Goal: Task Accomplishment & Management: Manage account settings

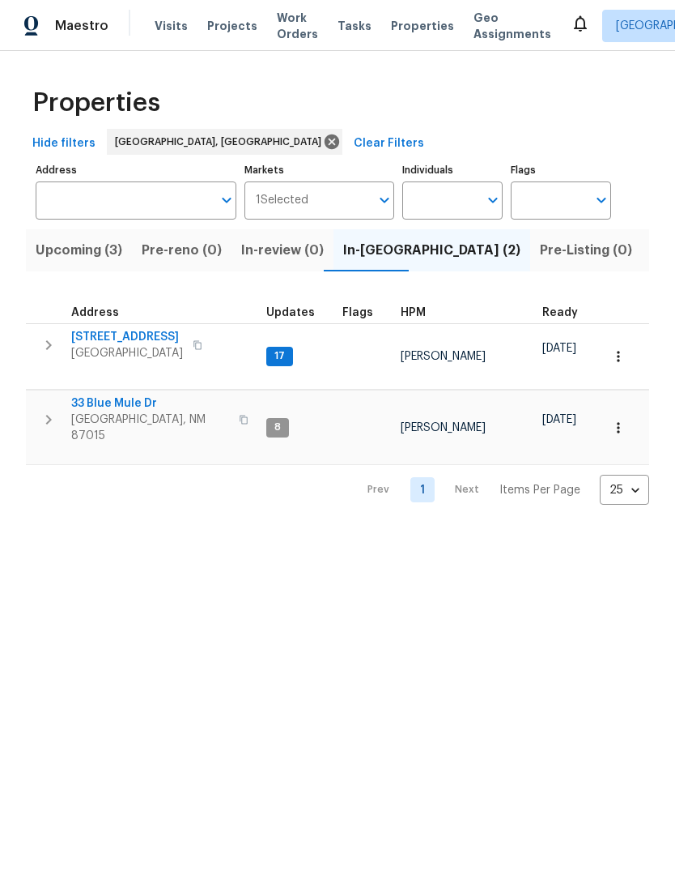
click at [117, 330] on span "[STREET_ADDRESS]" at bounding box center [127, 337] width 112 height 16
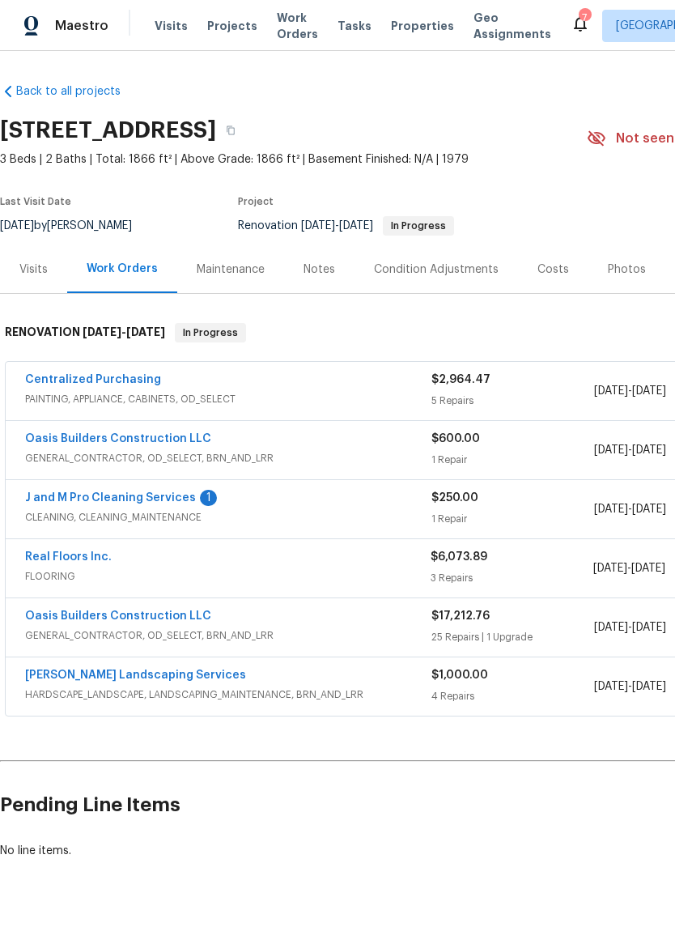
click at [122, 492] on link "J and M Pro Cleaning Services" at bounding box center [110, 497] width 171 height 11
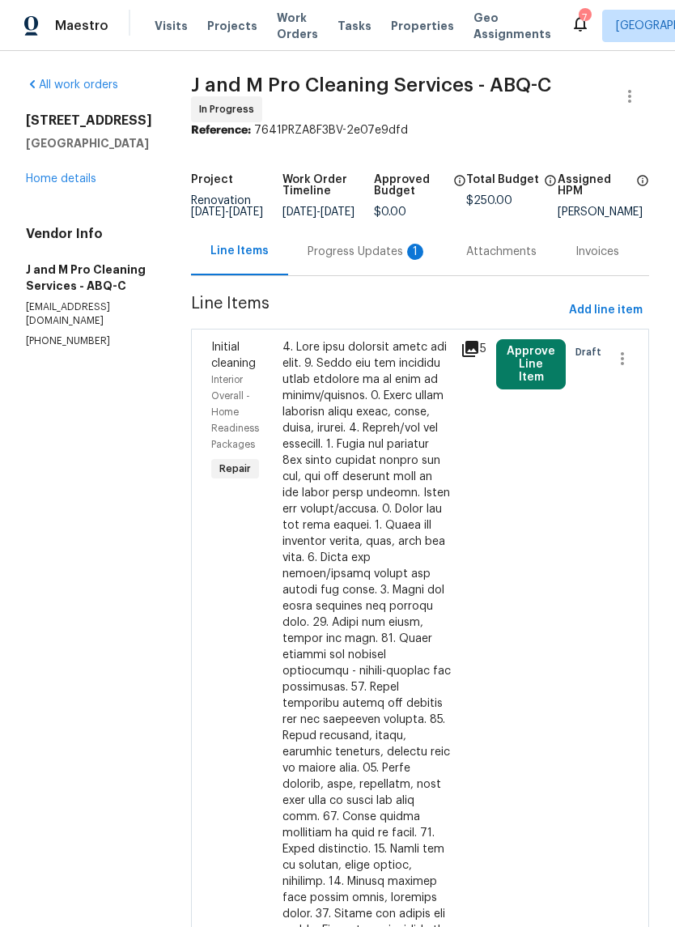
click at [370, 260] on div "Progress Updates 1" at bounding box center [368, 252] width 120 height 16
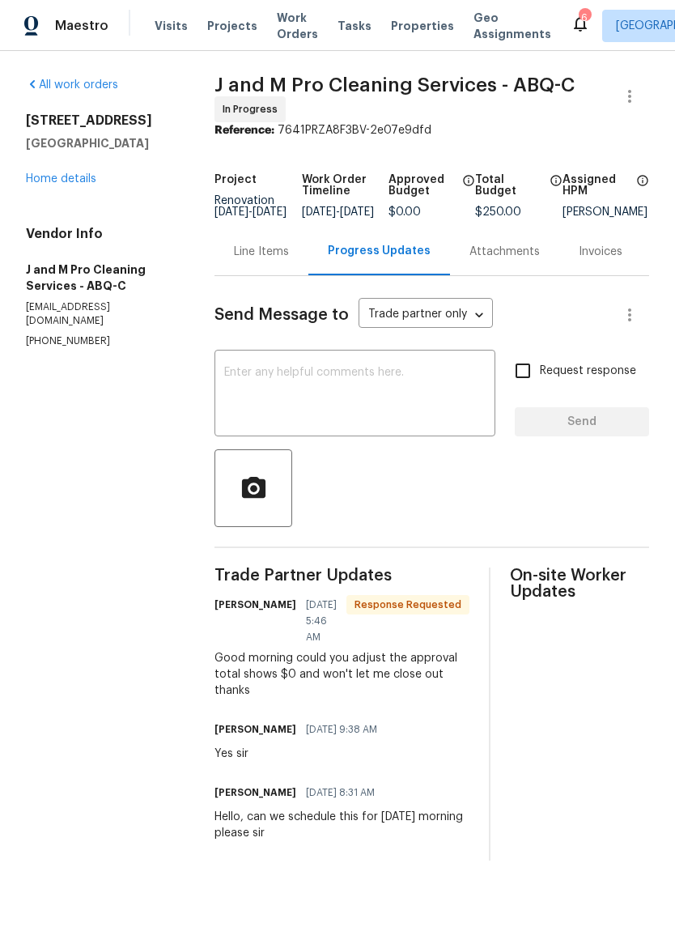
click at [279, 260] on div "Line Items" at bounding box center [261, 252] width 55 height 16
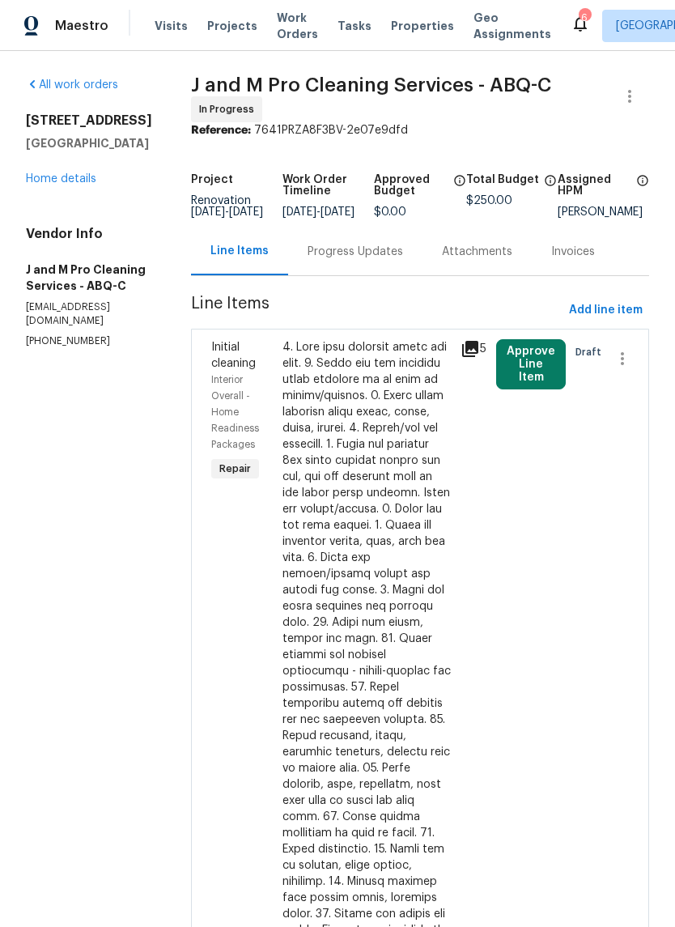
click at [551, 379] on button "Approve Line Item" at bounding box center [531, 364] width 70 height 50
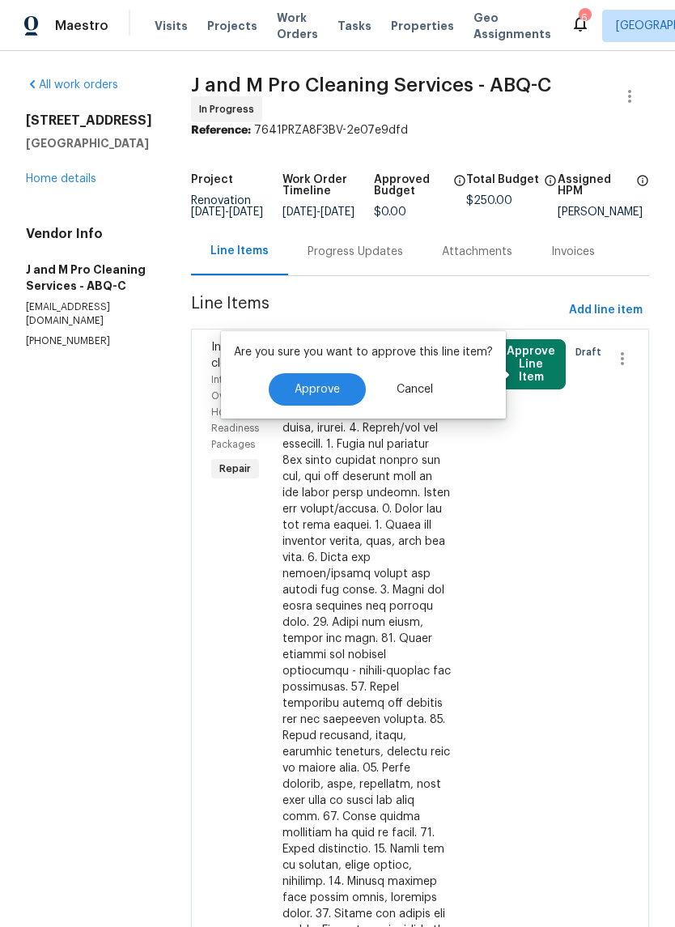
click at [311, 382] on button "Approve" at bounding box center [317, 389] width 97 height 32
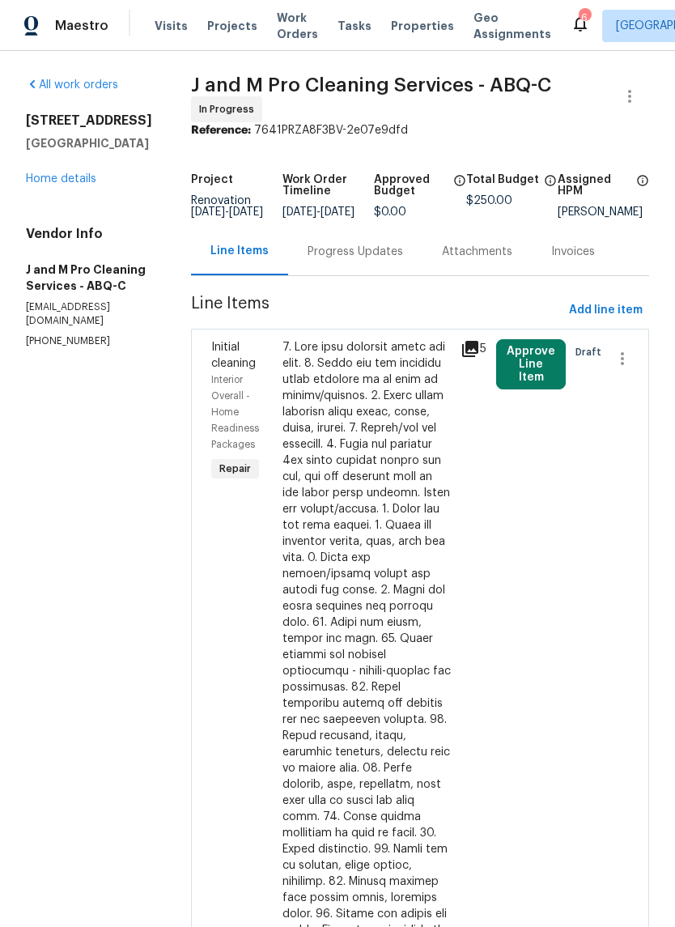
click at [66, 177] on link "Home details" at bounding box center [61, 178] width 70 height 11
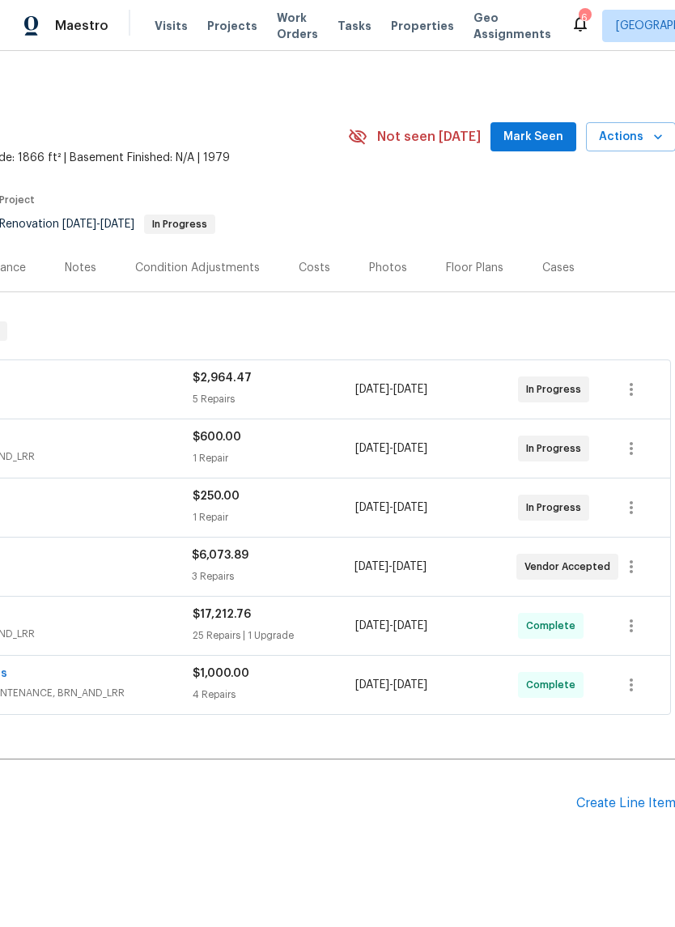
scroll to position [2, 240]
click at [526, 137] on span "Mark Seen" at bounding box center [533, 137] width 60 height 20
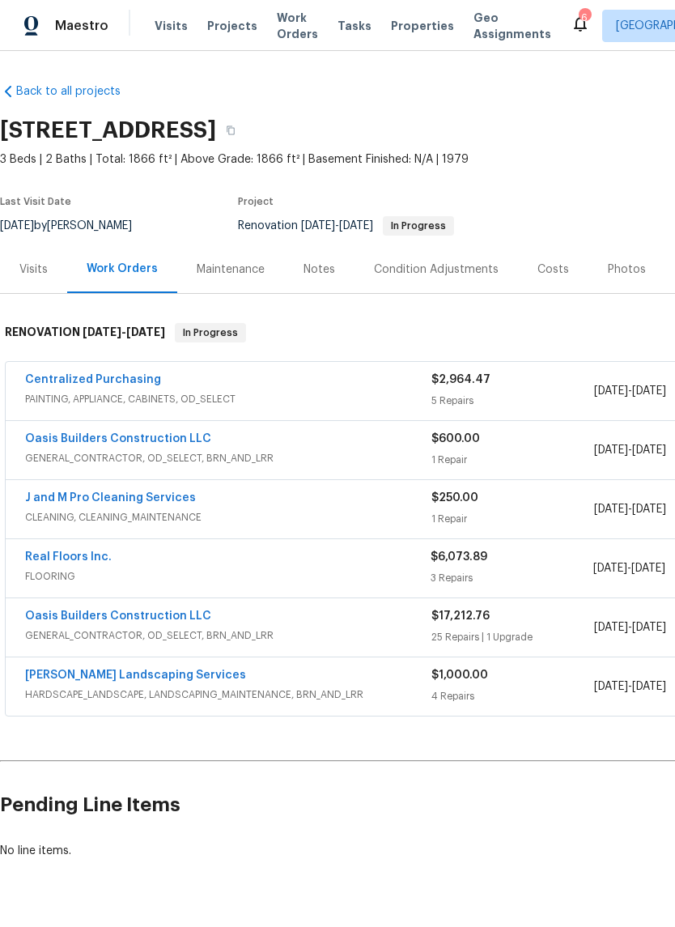
scroll to position [0, 0]
click at [133, 492] on link "J and M Pro Cleaning Services" at bounding box center [110, 497] width 171 height 11
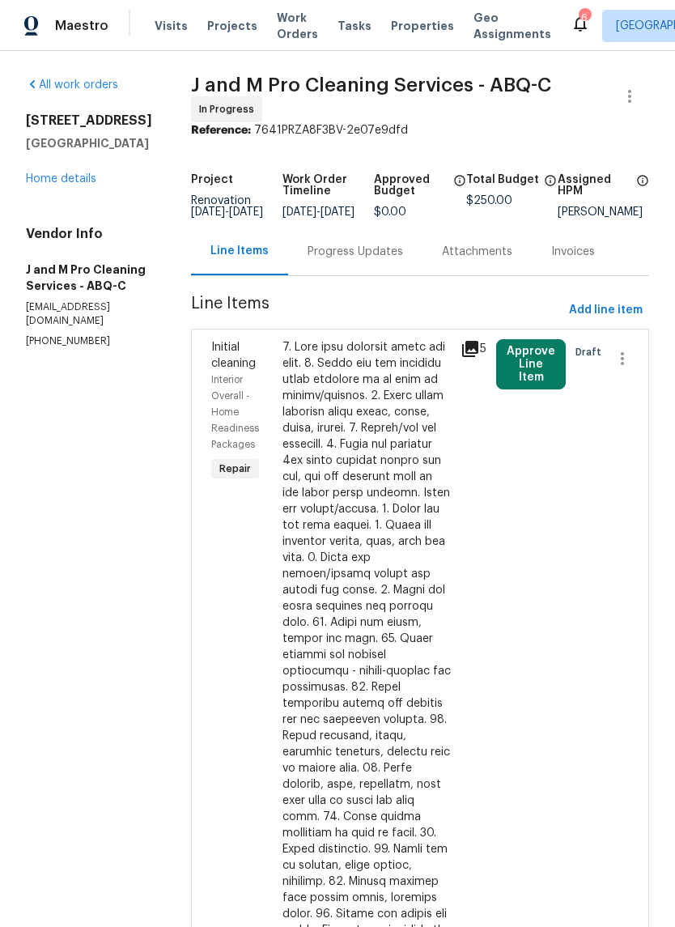
click at [537, 369] on button "Approve Line Item" at bounding box center [531, 364] width 70 height 50
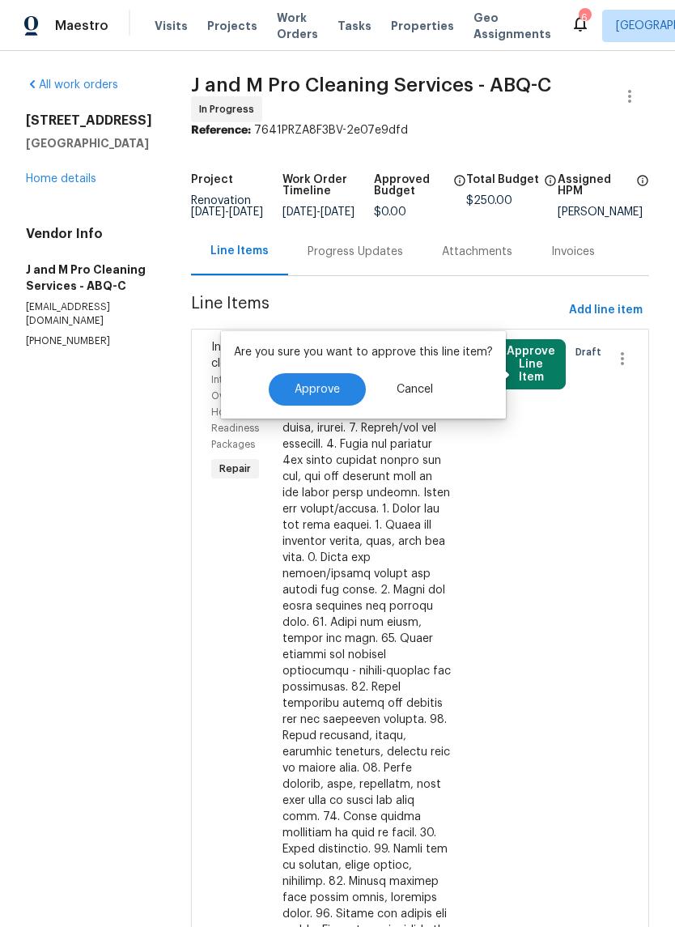
click at [319, 386] on span "Approve" at bounding box center [317, 390] width 45 height 12
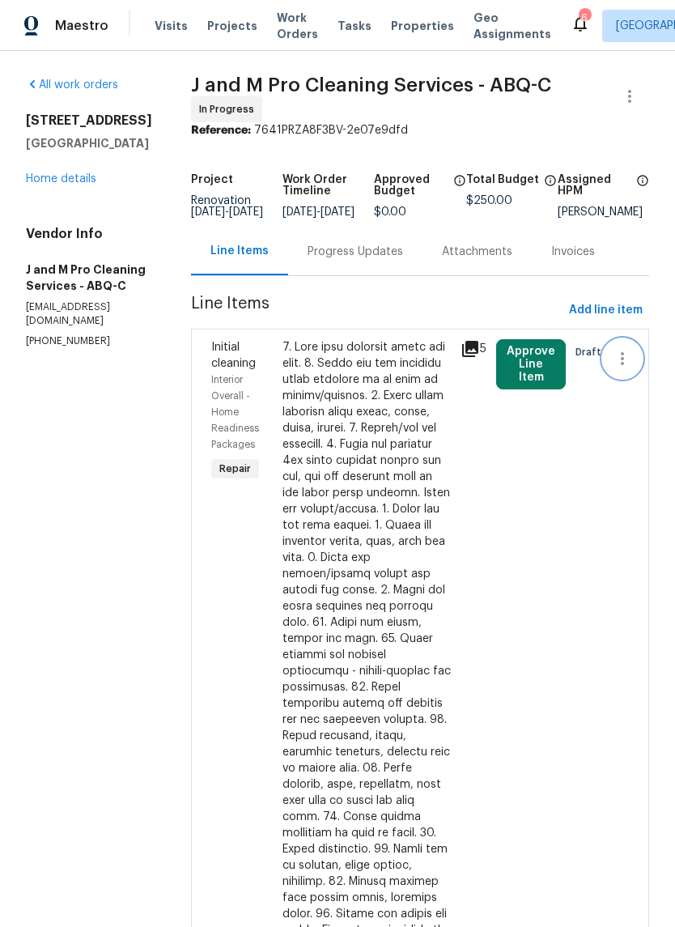
click at [631, 368] on icon "button" at bounding box center [622, 358] width 19 height 19
click at [305, 599] on div at bounding box center [337, 463] width 675 height 927
click at [395, 590] on div at bounding box center [367, 727] width 168 height 777
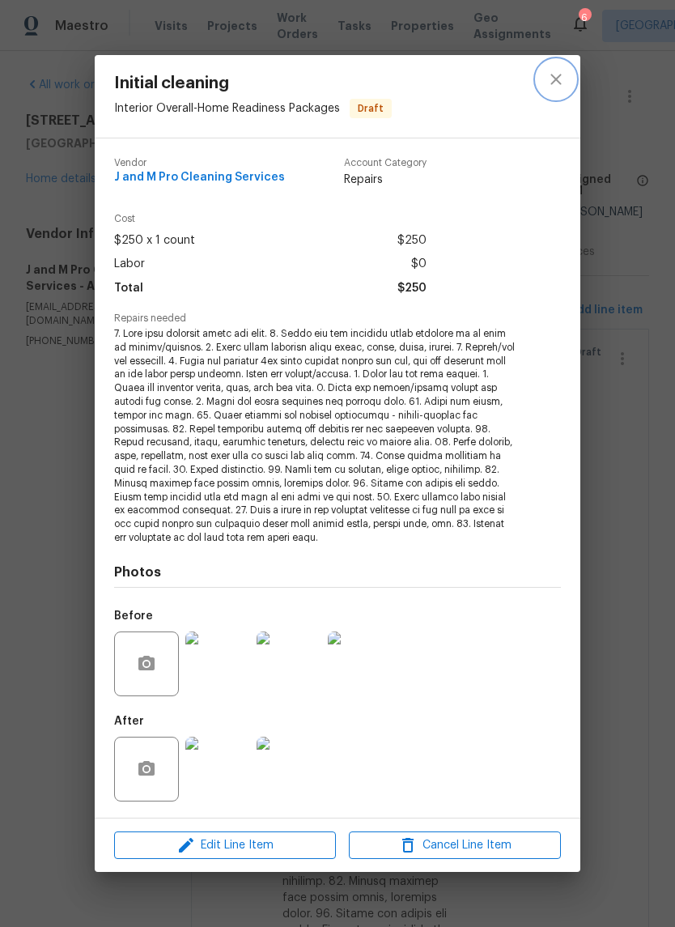
click at [547, 84] on icon "close" at bounding box center [556, 79] width 19 height 19
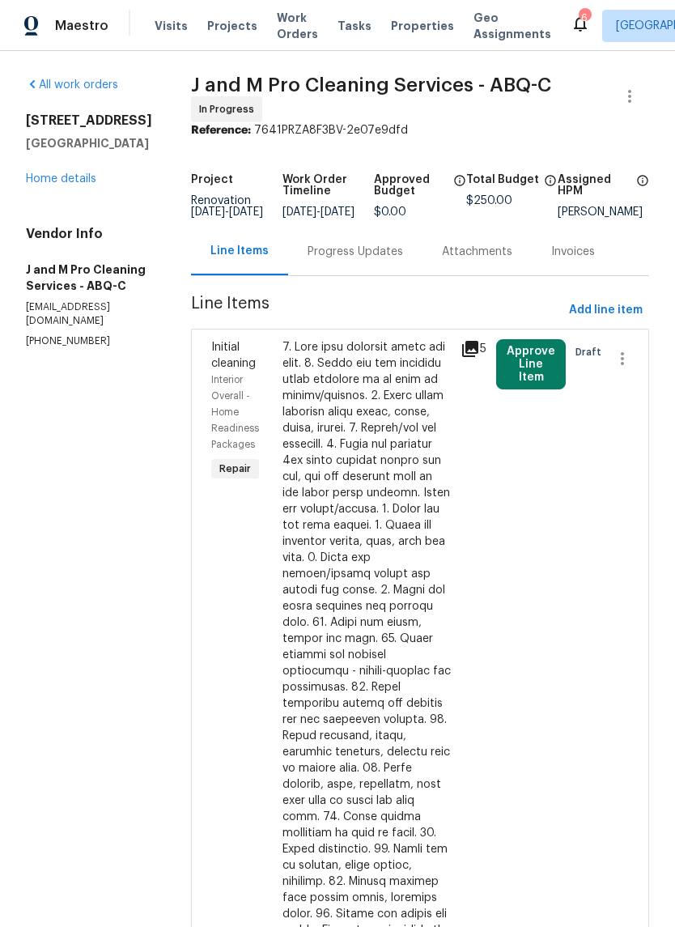
click at [65, 179] on link "Home details" at bounding box center [61, 178] width 70 height 11
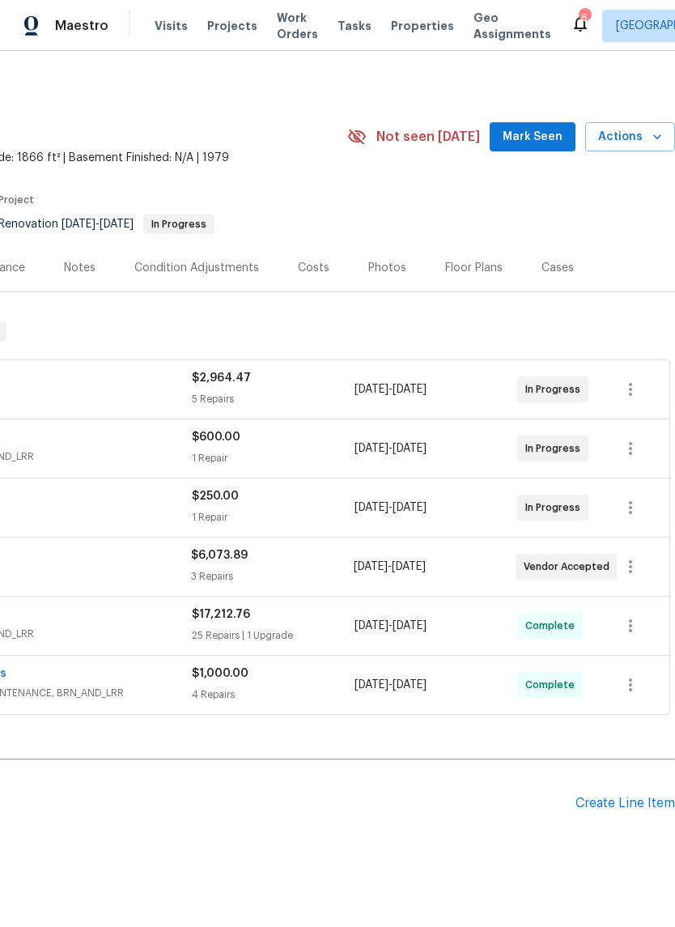
scroll to position [2, 240]
click at [532, 139] on span "Mark Seen" at bounding box center [533, 137] width 60 height 20
click at [75, 275] on div "Notes" at bounding box center [80, 268] width 32 height 16
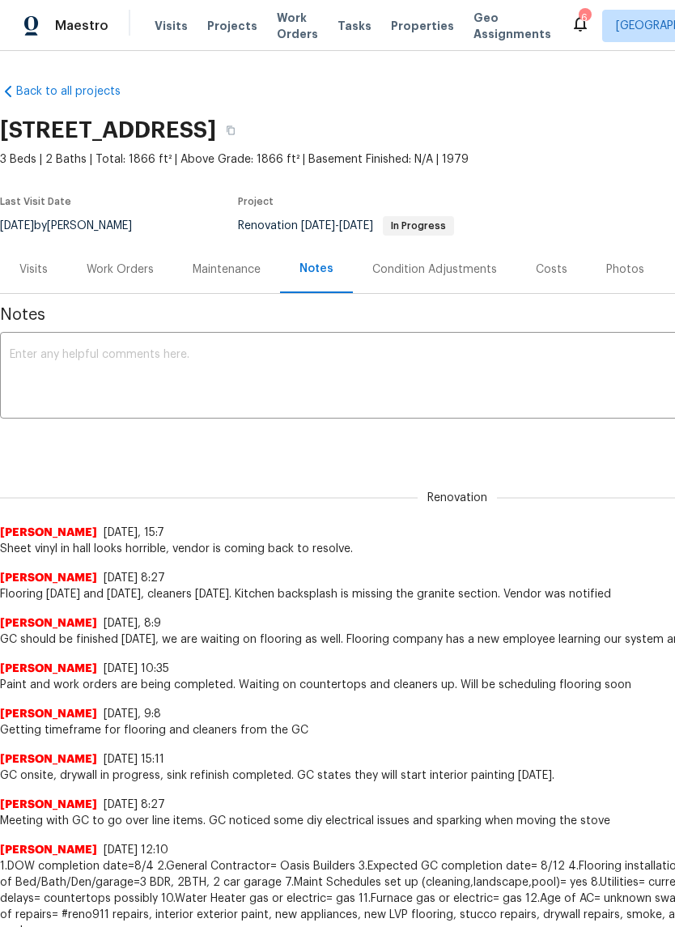
click at [24, 357] on textarea at bounding box center [458, 377] width 896 height 57
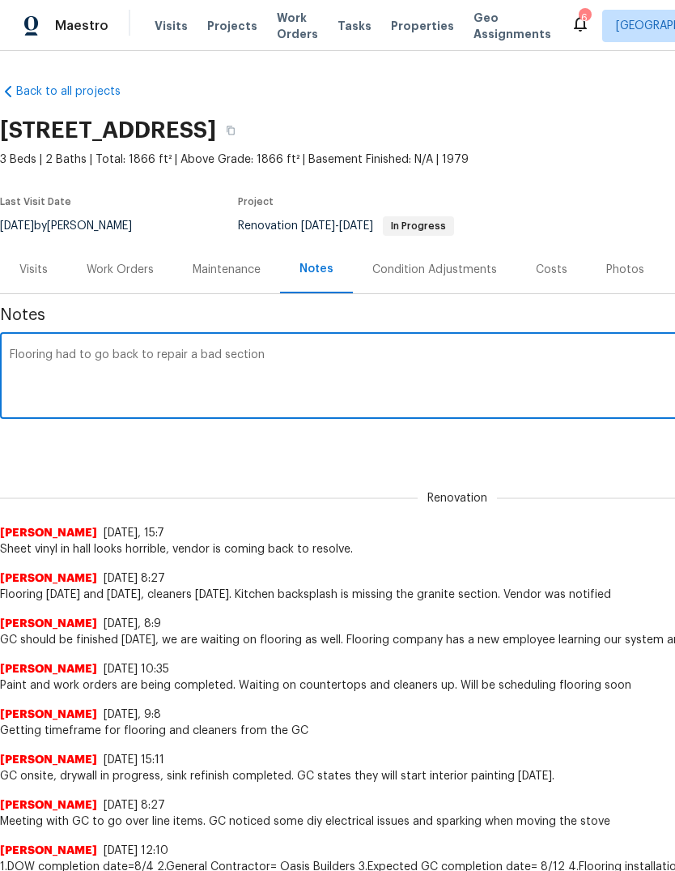
click at [219, 351] on textarea "Flooring had to go back to repair a bad section" at bounding box center [458, 377] width 896 height 57
click at [253, 353] on textarea "Flooring had to go back to repair a section" at bounding box center [458, 377] width 896 height 57
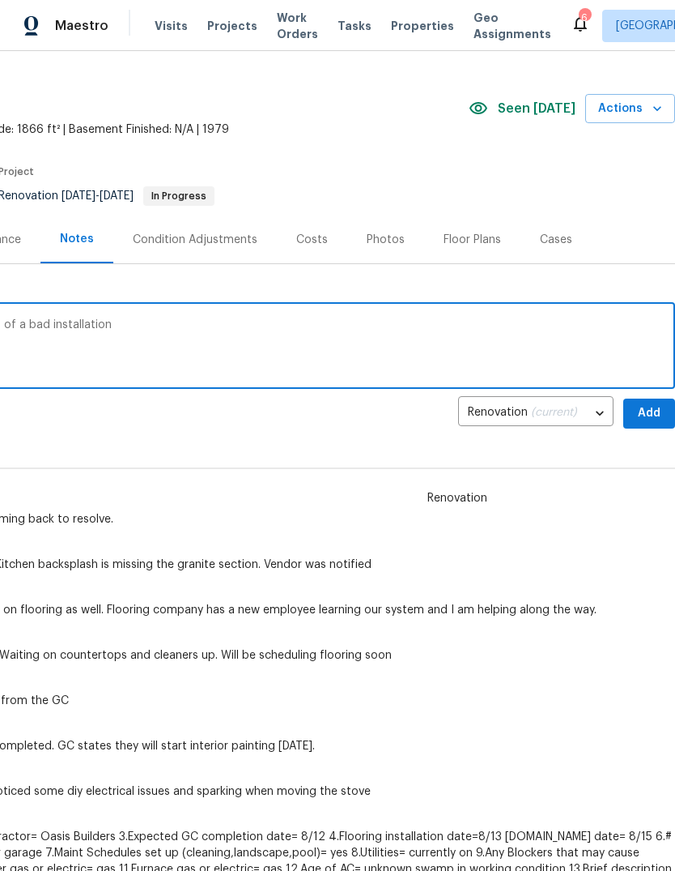
scroll to position [31, 240]
type textarea "Flooring had to go back to repair a section of a bad installation"
click at [643, 407] on span "Add" at bounding box center [650, 413] width 26 height 20
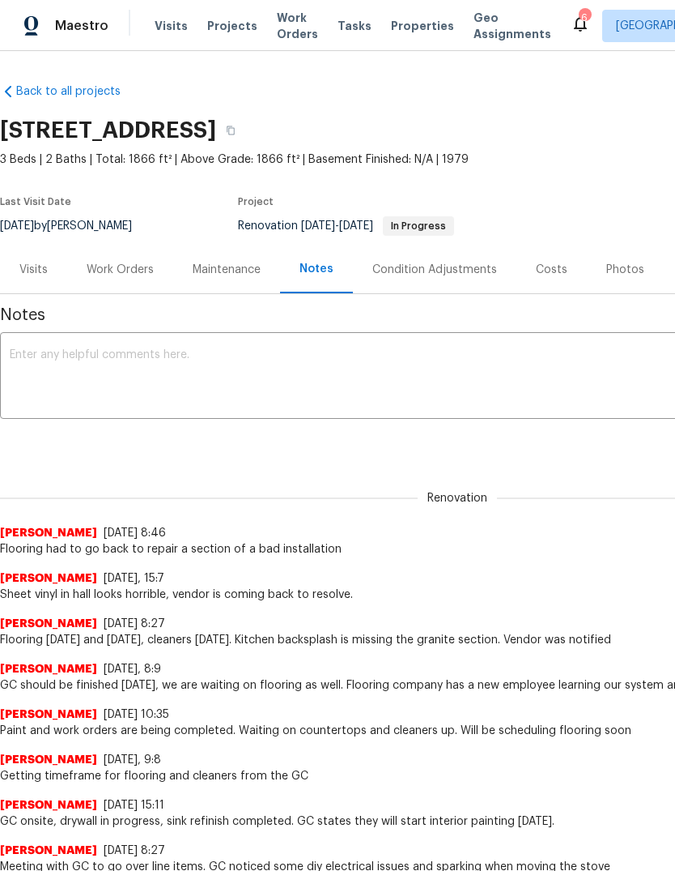
scroll to position [0, 0]
click at [126, 264] on div "Work Orders" at bounding box center [120, 270] width 67 height 16
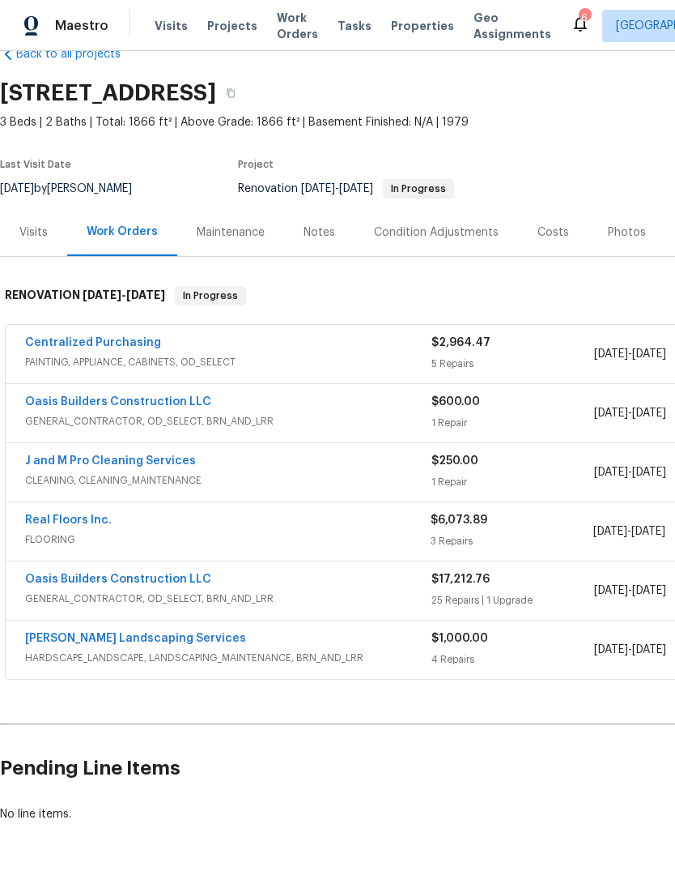
scroll to position [37, 0]
click at [85, 458] on link "J and M Pro Cleaning Services" at bounding box center [110, 460] width 171 height 11
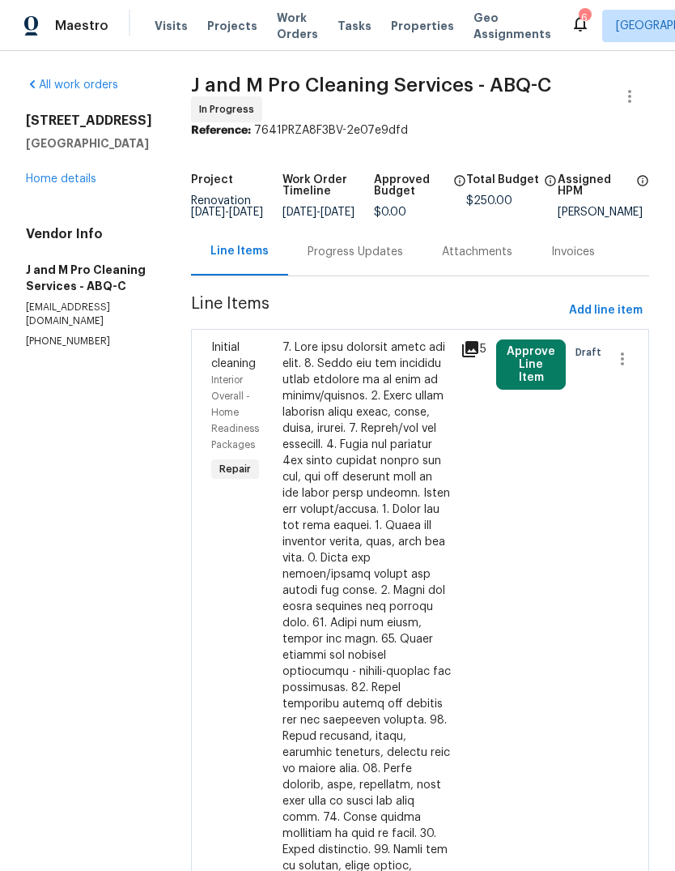
click at [539, 382] on button "Approve Line Item" at bounding box center [531, 364] width 70 height 50
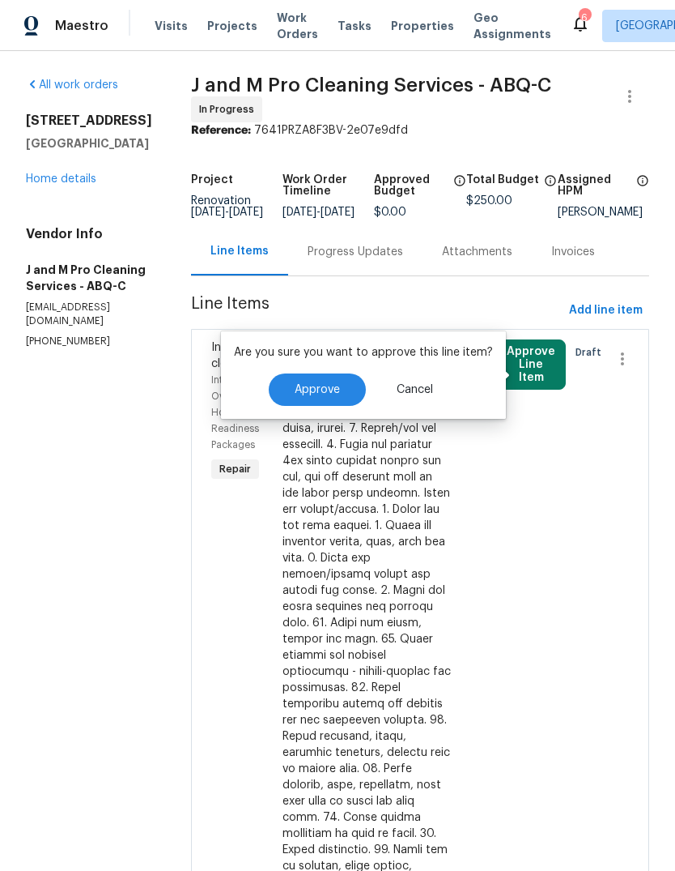
click at [332, 386] on span "Approve" at bounding box center [317, 390] width 45 height 12
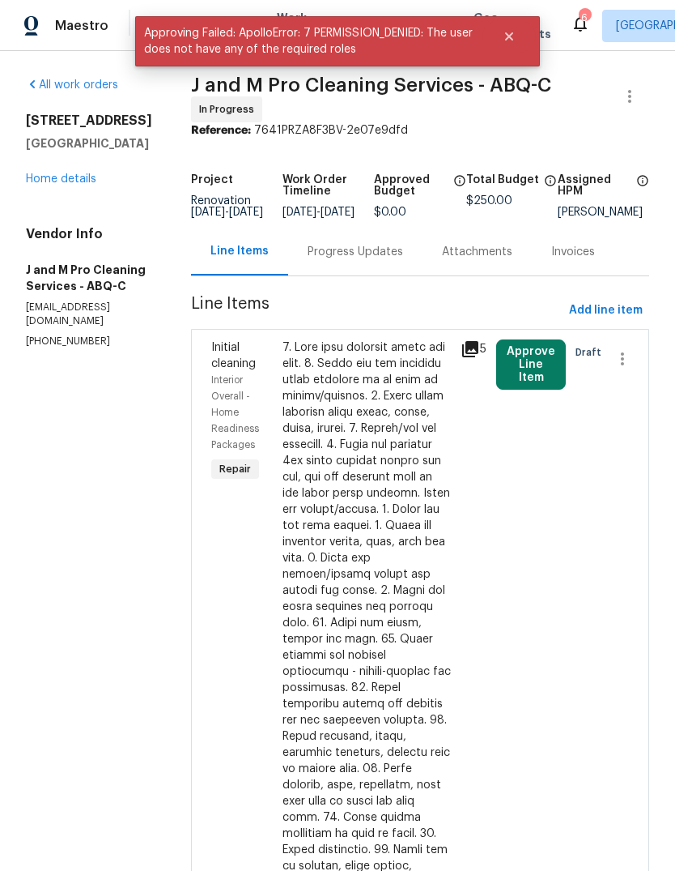
click at [598, 359] on span "Draft" at bounding box center [592, 352] width 32 height 16
click at [389, 523] on div at bounding box center [367, 727] width 168 height 777
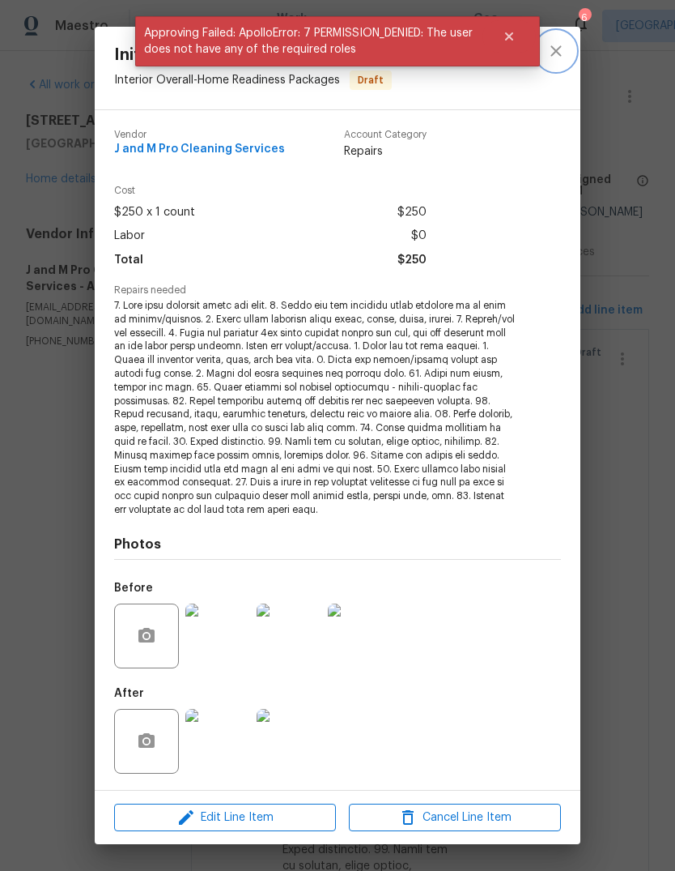
click at [556, 51] on icon "close" at bounding box center [556, 50] width 19 height 19
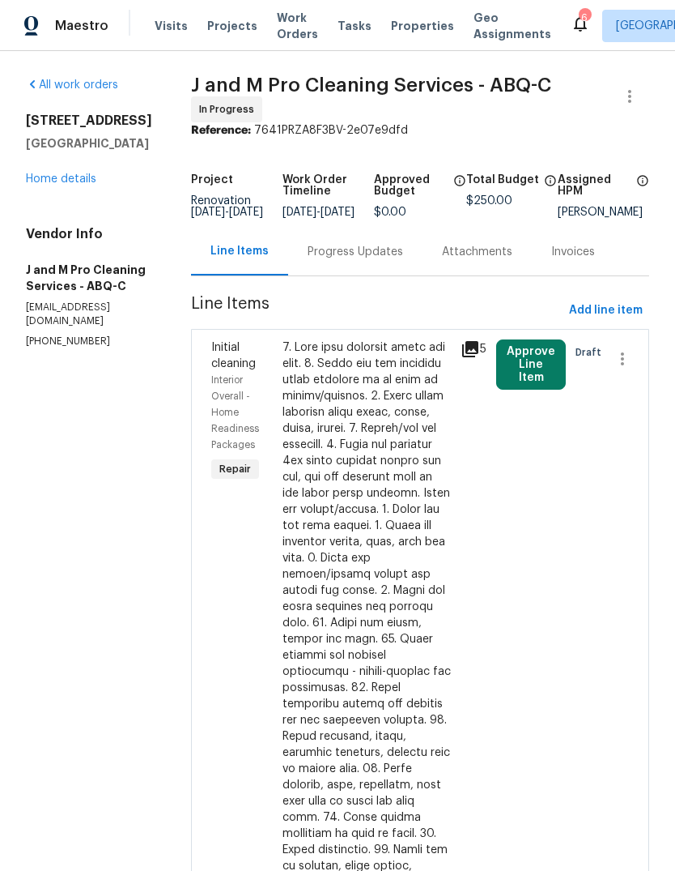
click at [52, 176] on link "Home details" at bounding box center [61, 178] width 70 height 11
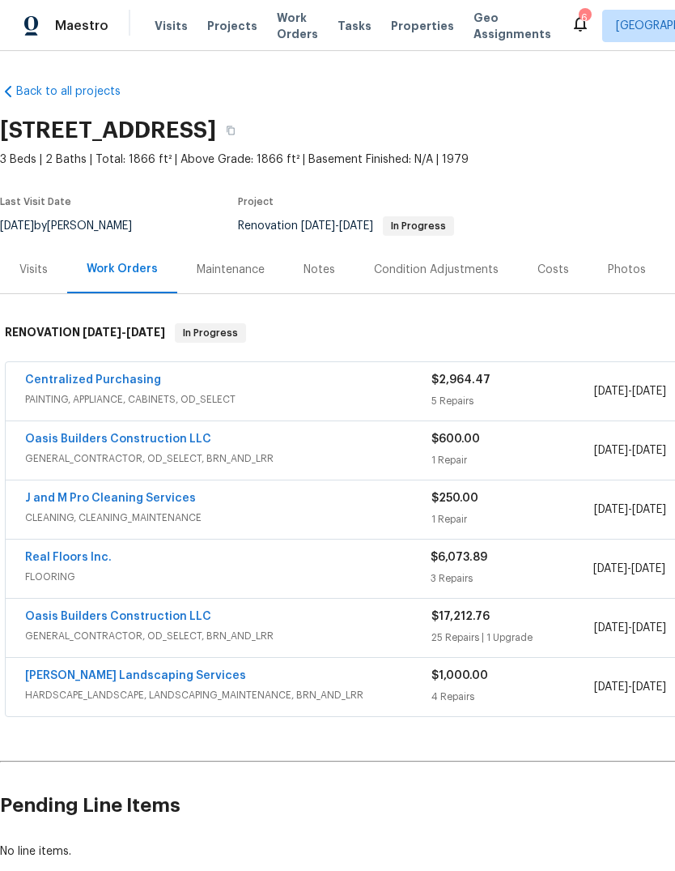
click at [27, 265] on div "Visits" at bounding box center [33, 270] width 28 height 16
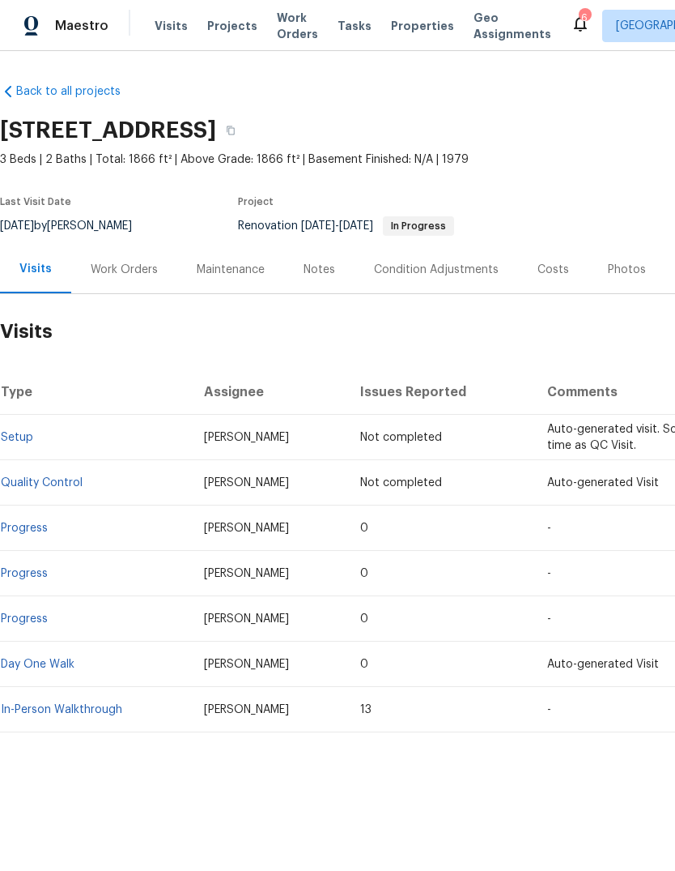
click at [32, 530] on link "Progress" at bounding box center [24, 527] width 47 height 11
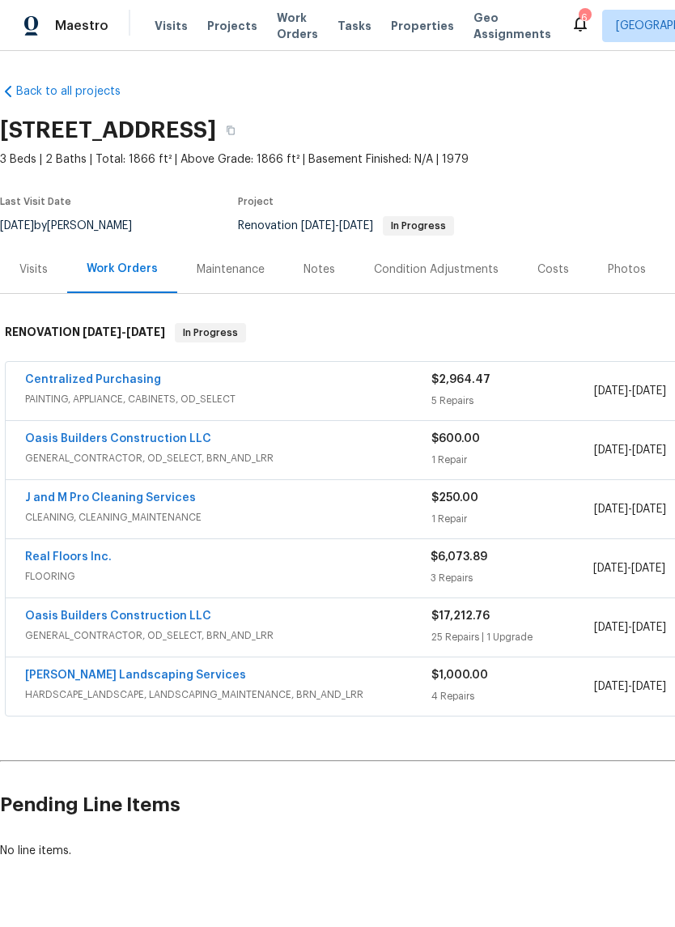
click at [34, 268] on div "Visits" at bounding box center [33, 270] width 28 height 16
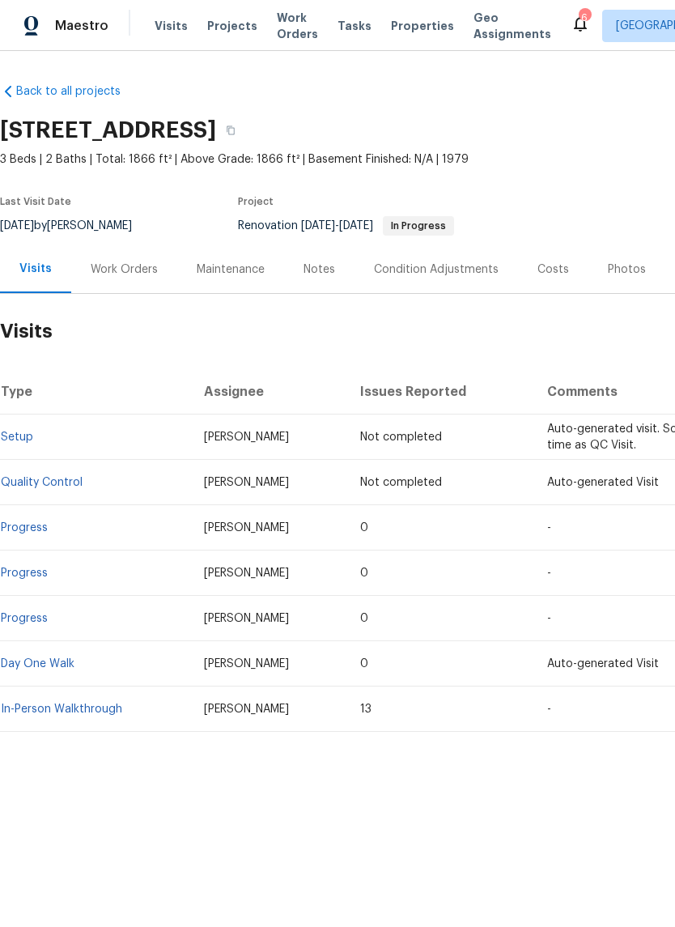
click at [39, 665] on link "Day One Walk" at bounding box center [38, 663] width 74 height 11
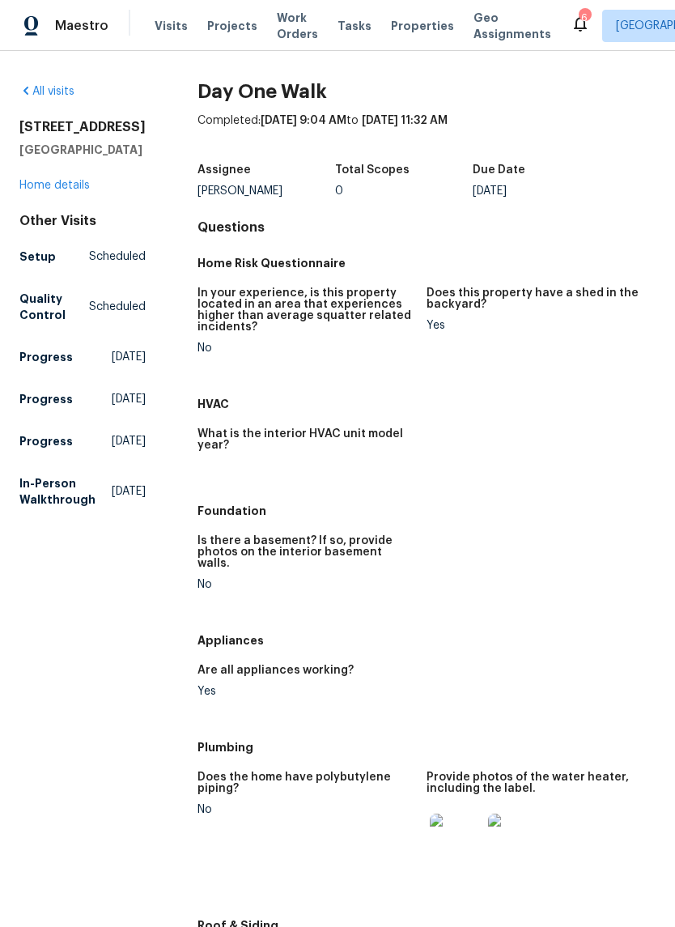
click at [49, 191] on link "Home details" at bounding box center [54, 185] width 70 height 11
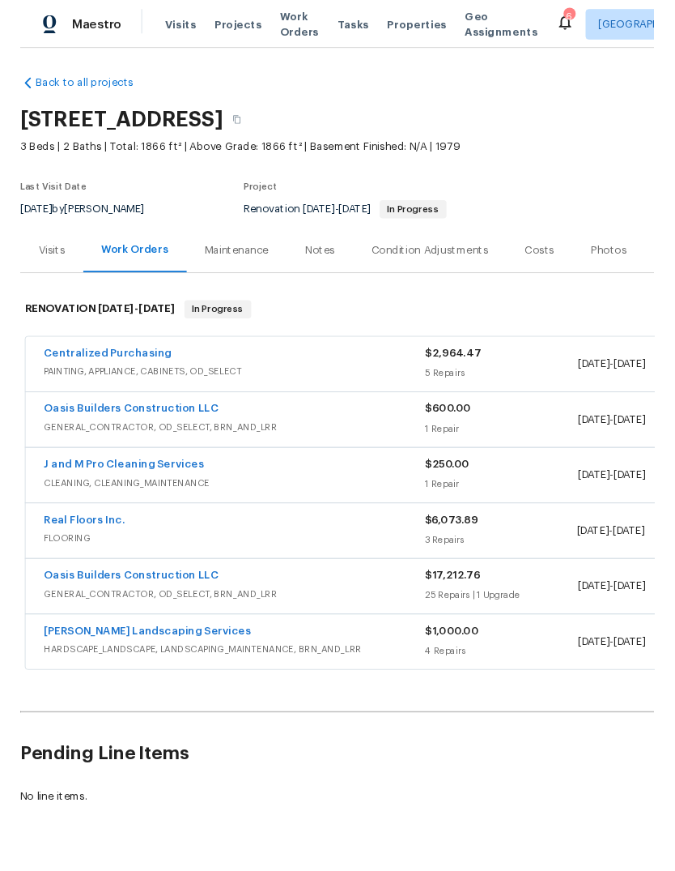
scroll to position [2, 0]
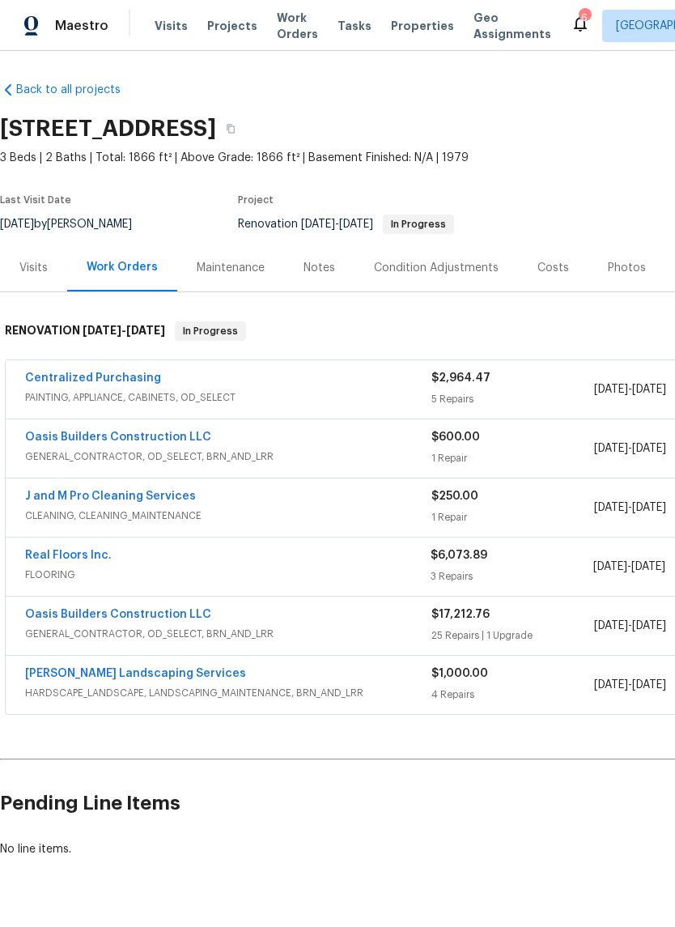
click at [134, 492] on link "J and M Pro Cleaning Services" at bounding box center [110, 496] width 171 height 11
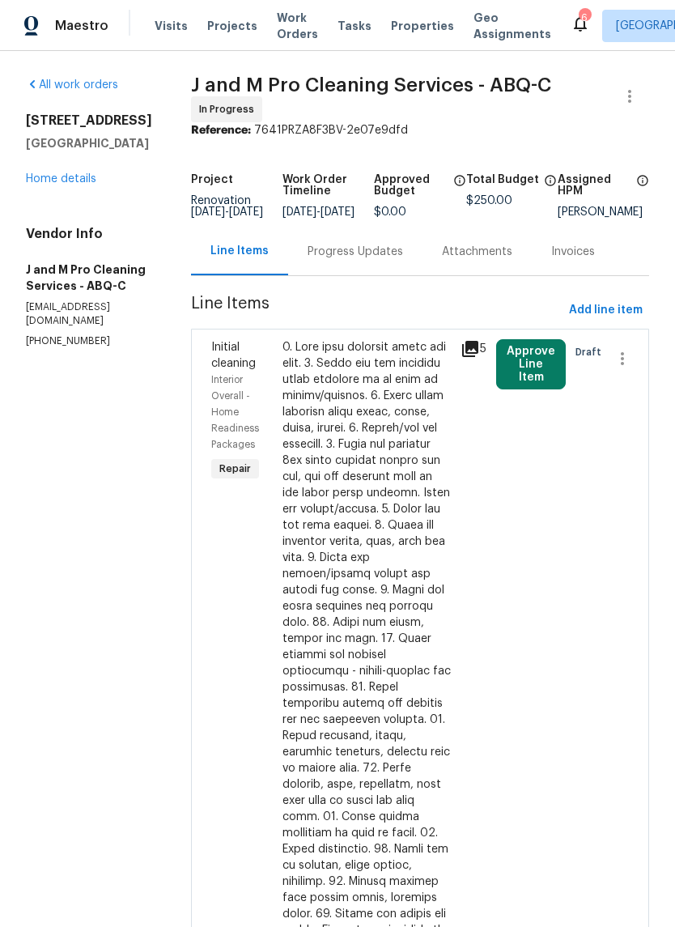
click at [550, 384] on button "Approve Line Item" at bounding box center [531, 364] width 70 height 50
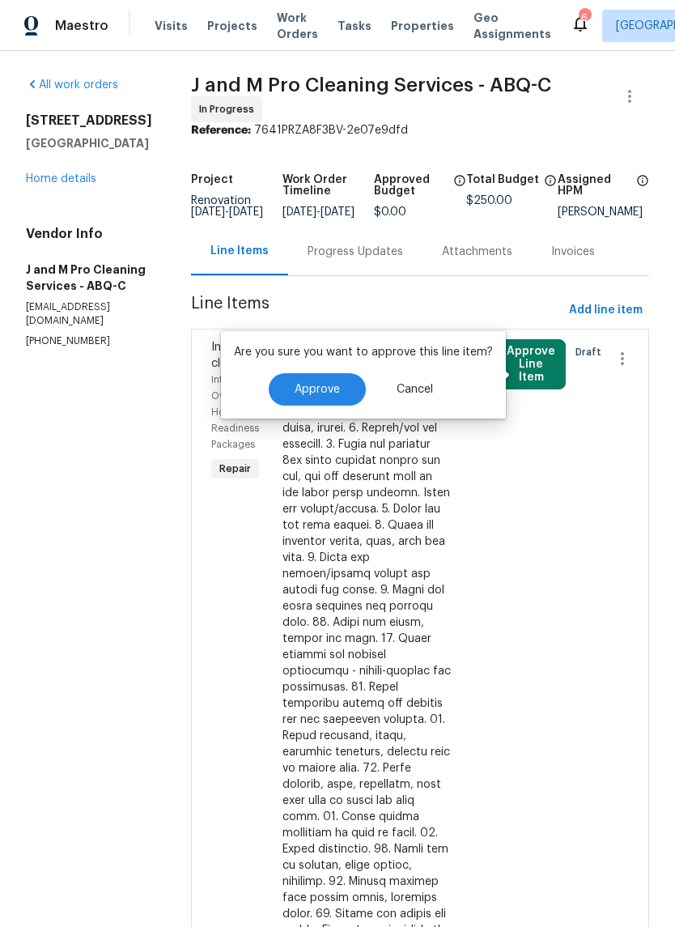
click at [295, 390] on span "Approve" at bounding box center [317, 390] width 45 height 12
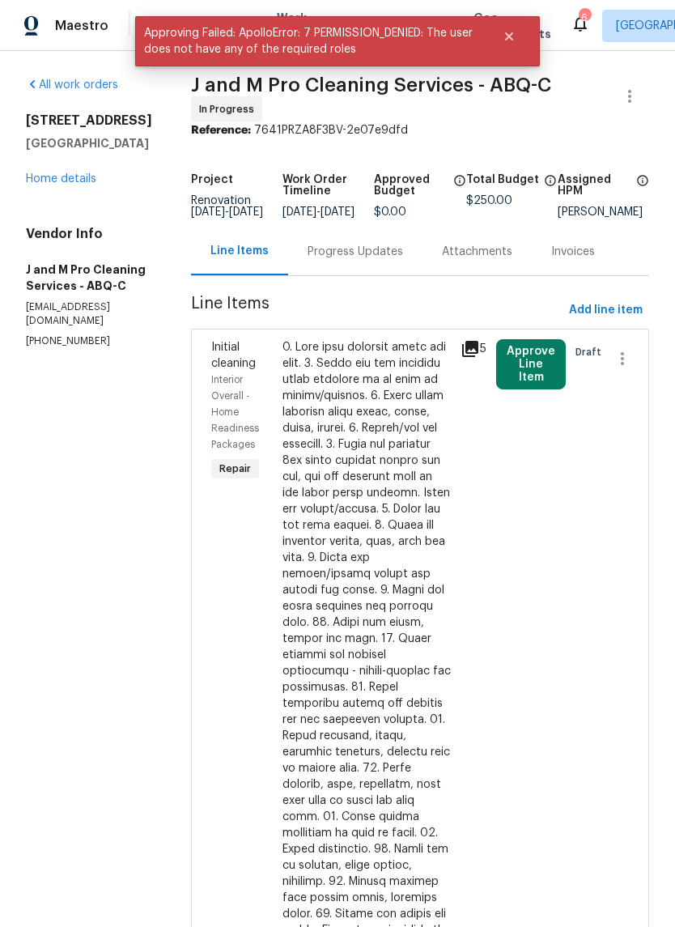
click at [117, 351] on section "All work orders 802 Pinetree Rd SE Rio Rancho, NM 87124 Home details Vendor Inf…" at bounding box center [89, 629] width 126 height 1105
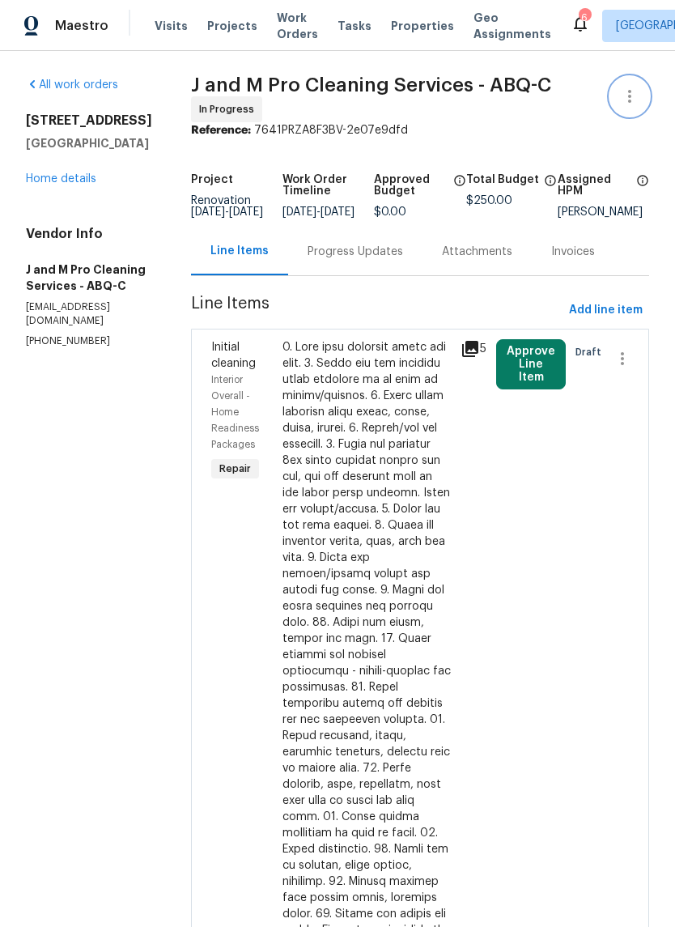
click at [634, 92] on icon "button" at bounding box center [629, 96] width 19 height 19
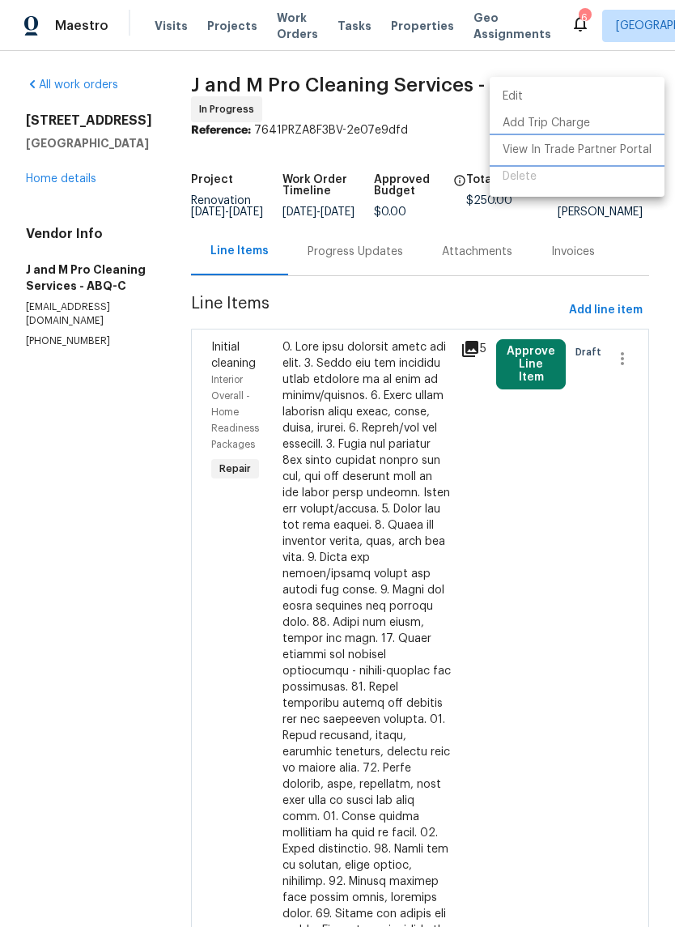
click at [612, 149] on li "View In Trade Partner Portal" at bounding box center [577, 150] width 175 height 27
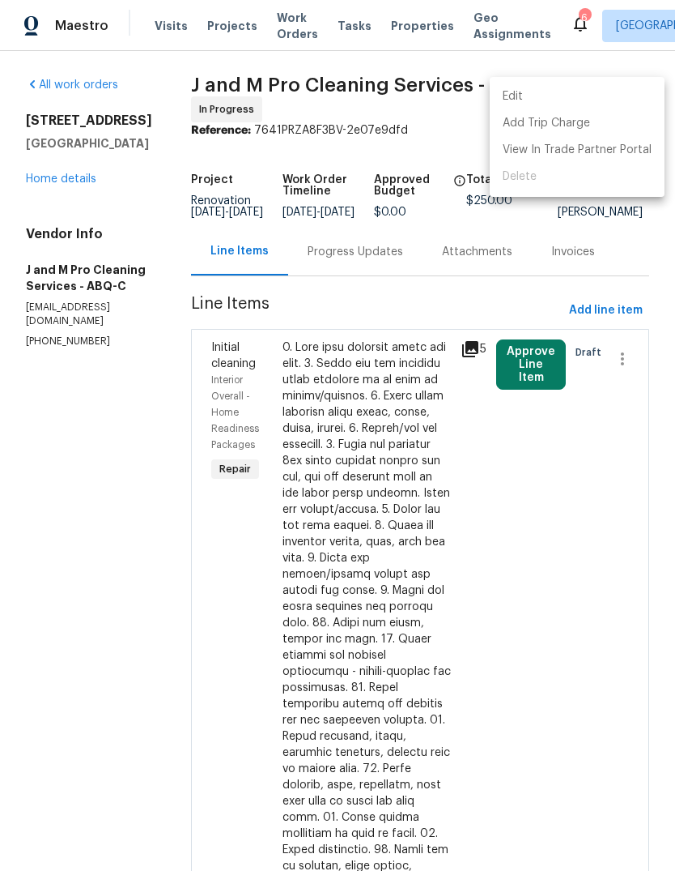
click at [547, 371] on div at bounding box center [337, 435] width 675 height 871
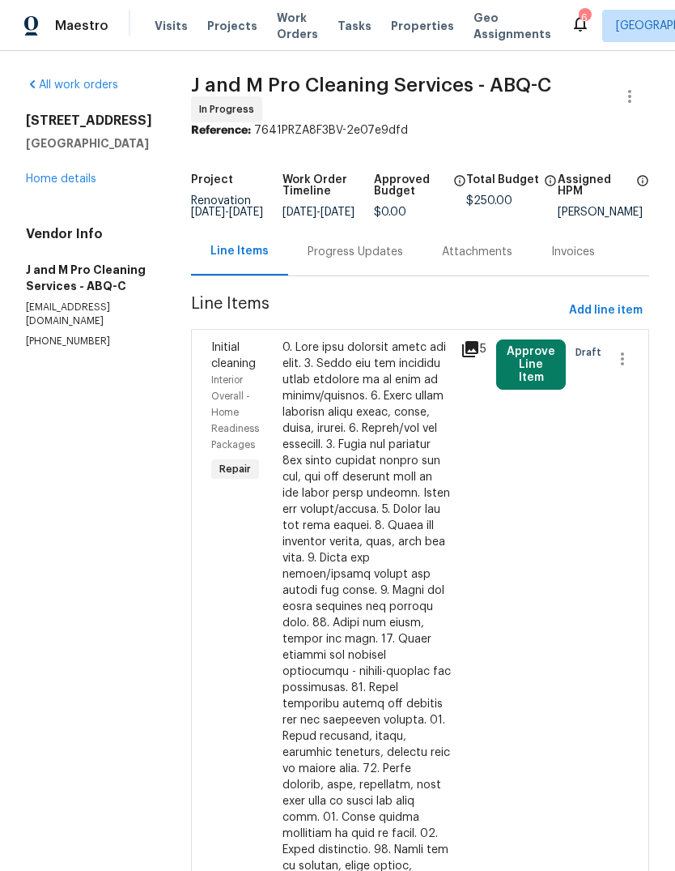
click at [552, 373] on button "Approve Line Item" at bounding box center [531, 364] width 70 height 50
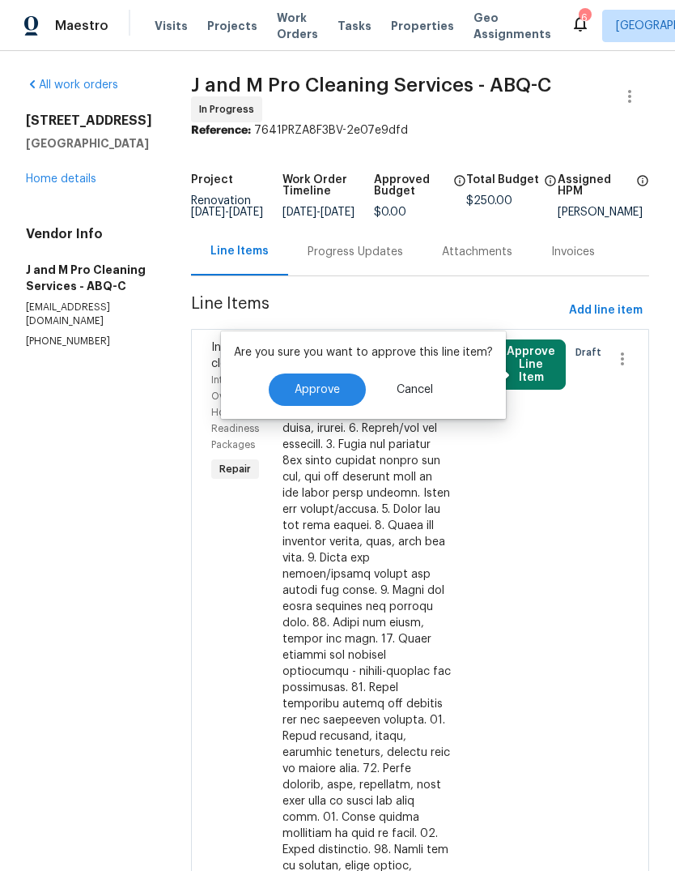
click at [330, 391] on span "Approve" at bounding box center [317, 390] width 45 height 12
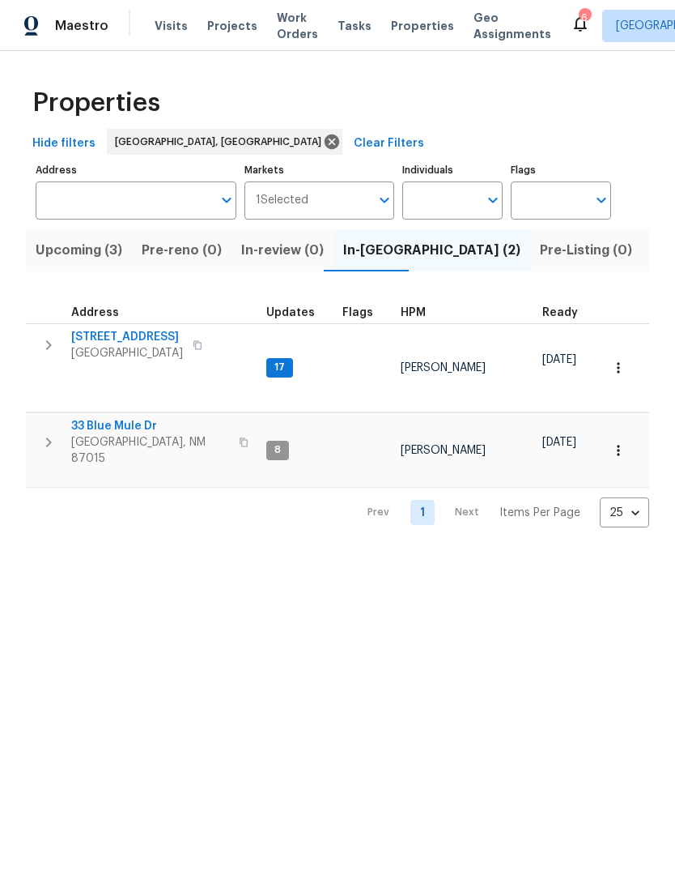
click at [110, 318] on span "Address" at bounding box center [95, 312] width 48 height 11
click at [123, 337] on span "[STREET_ADDRESS]" at bounding box center [127, 337] width 112 height 16
click at [119, 331] on span "[STREET_ADDRESS]" at bounding box center [127, 337] width 112 height 16
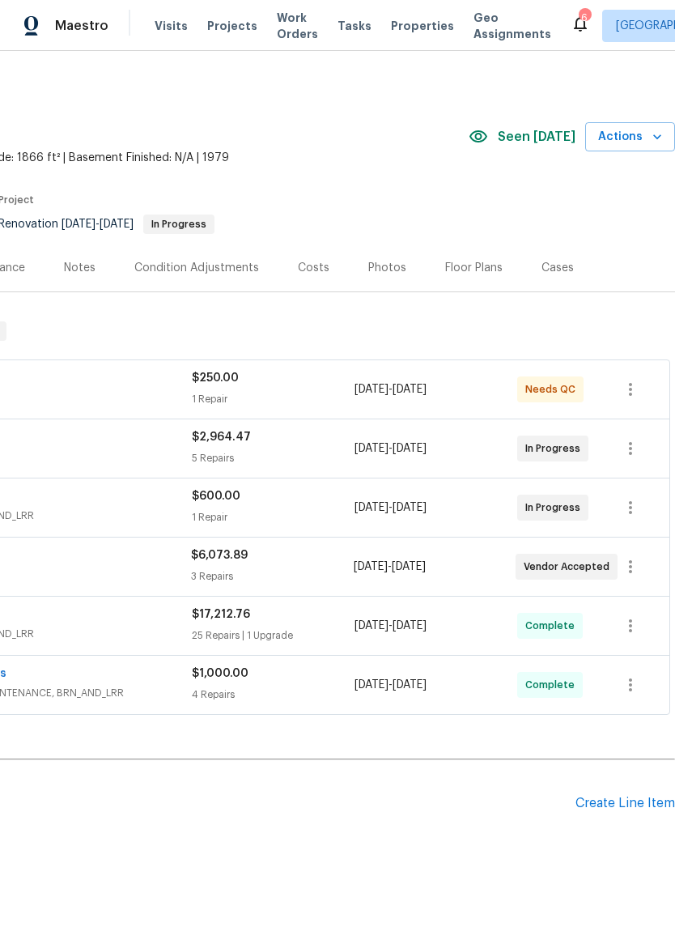
scroll to position [2, 240]
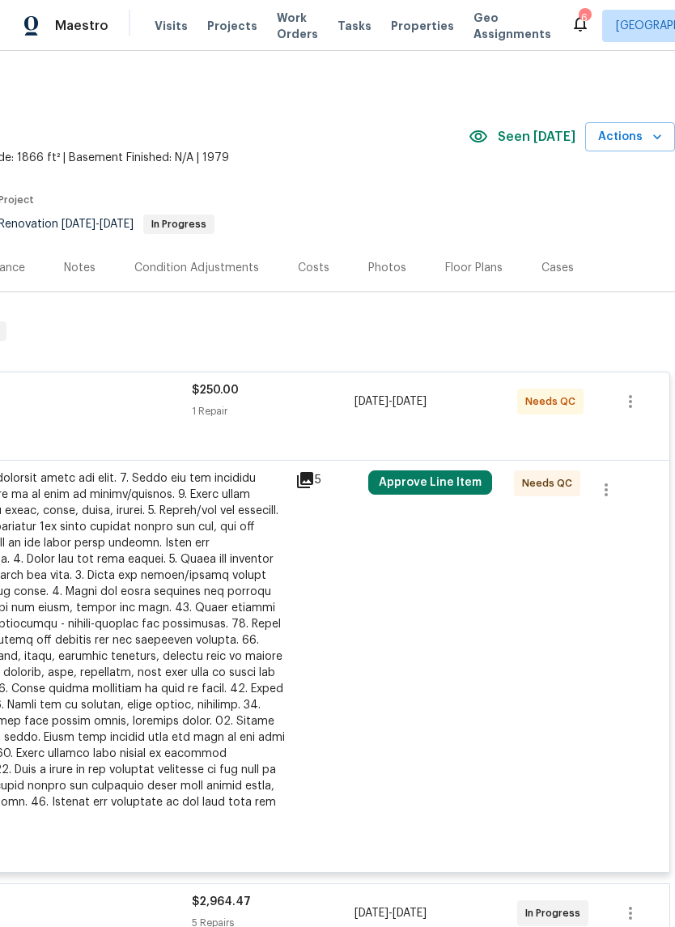
click at [433, 485] on button "Approve Line Item" at bounding box center [430, 483] width 124 height 24
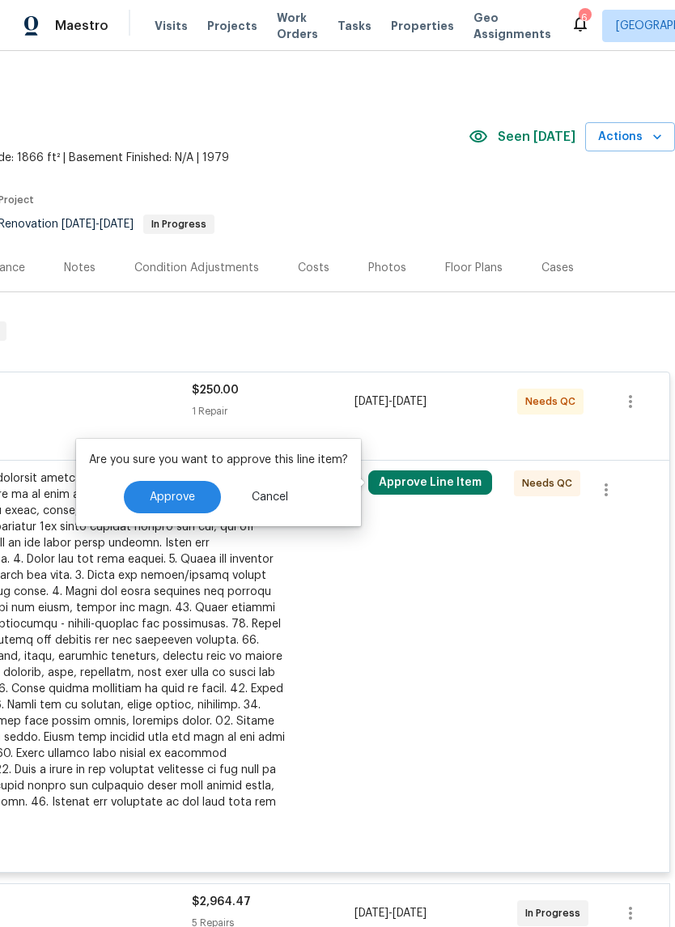
click at [173, 495] on span "Approve" at bounding box center [172, 498] width 45 height 12
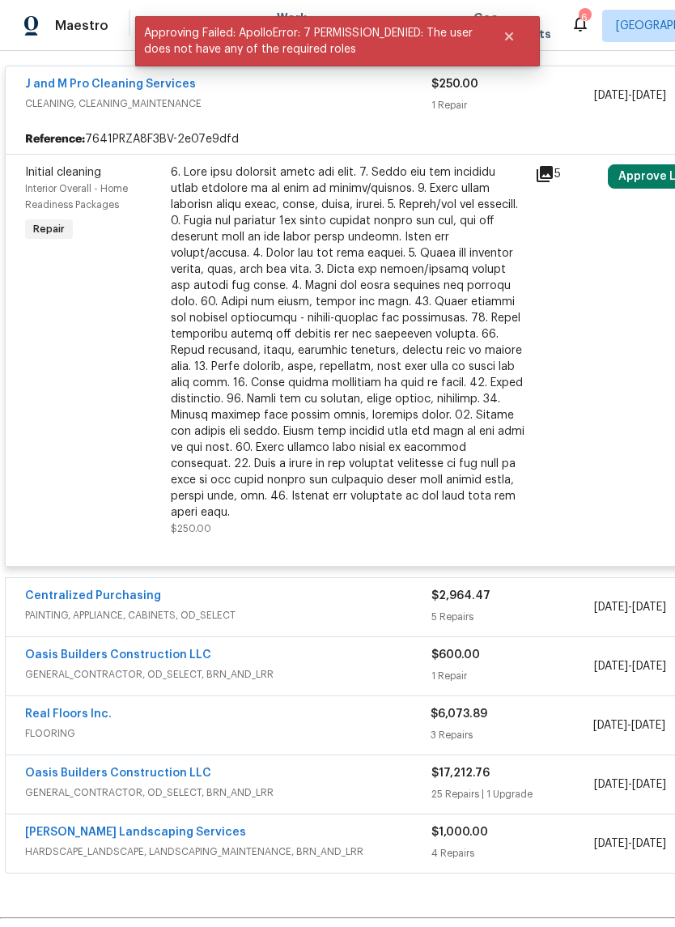
scroll to position [309, 0]
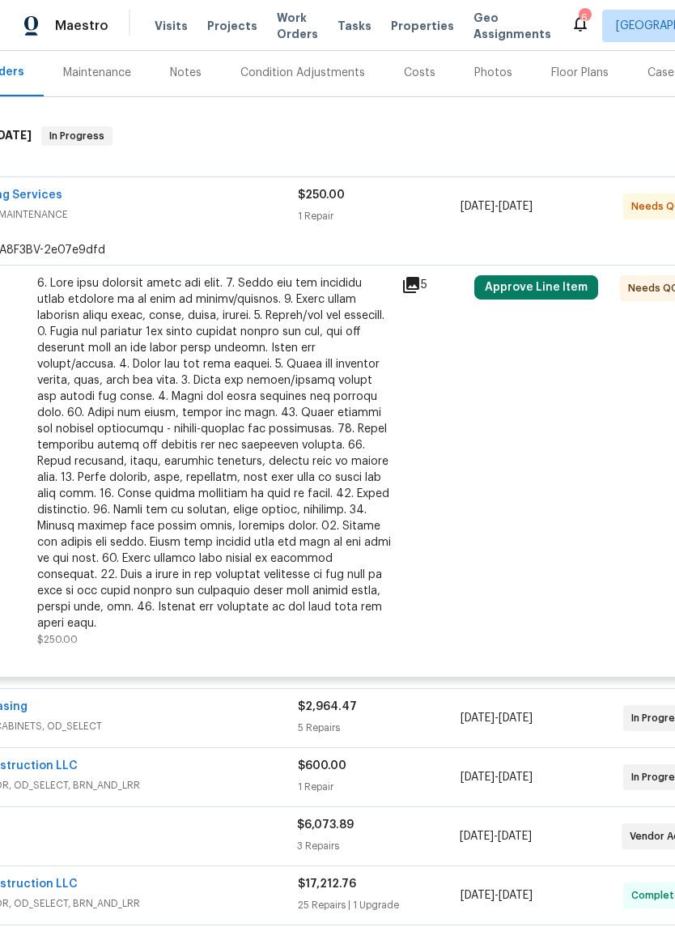
click at [167, 203] on div "J and M Pro Cleaning Services" at bounding box center [94, 196] width 407 height 19
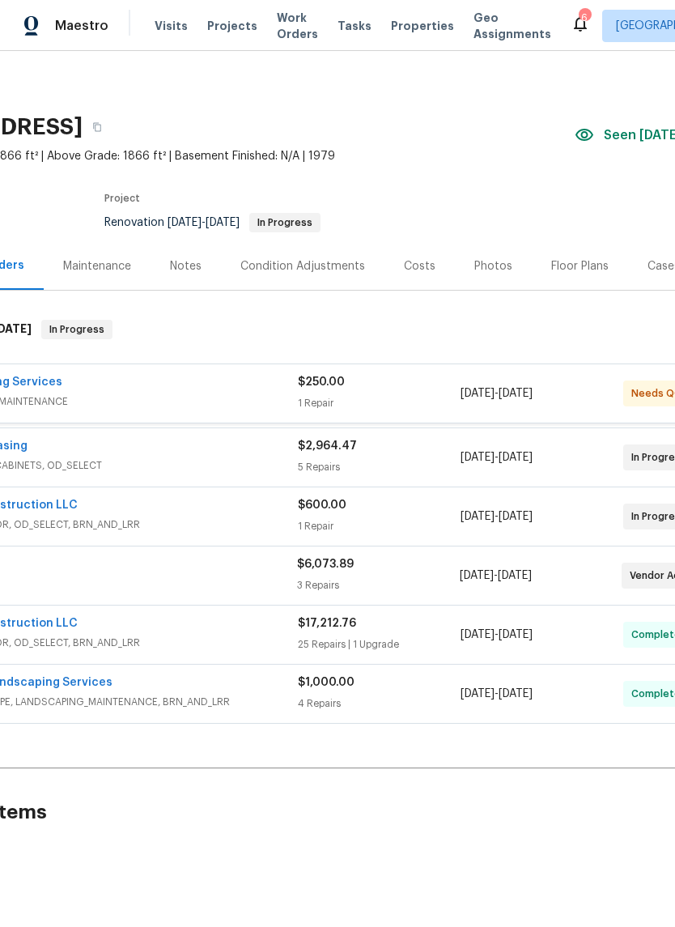
scroll to position [2, 134]
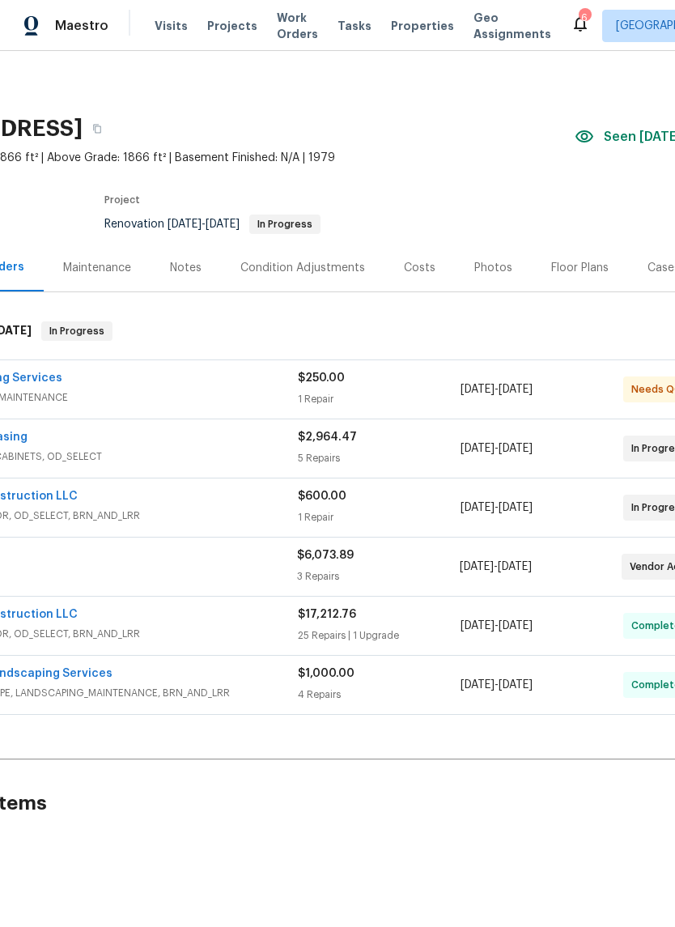
click at [175, 213] on div "Project" at bounding box center [259, 204] width 311 height 19
click at [650, 383] on span "Needs QC" at bounding box center [660, 389] width 57 height 16
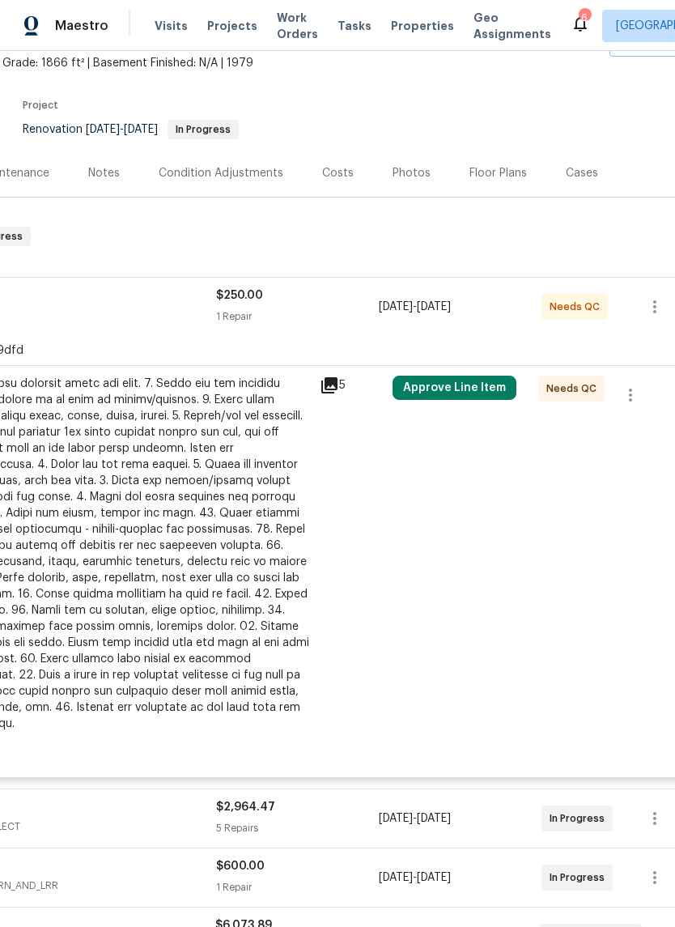
scroll to position [109, 228]
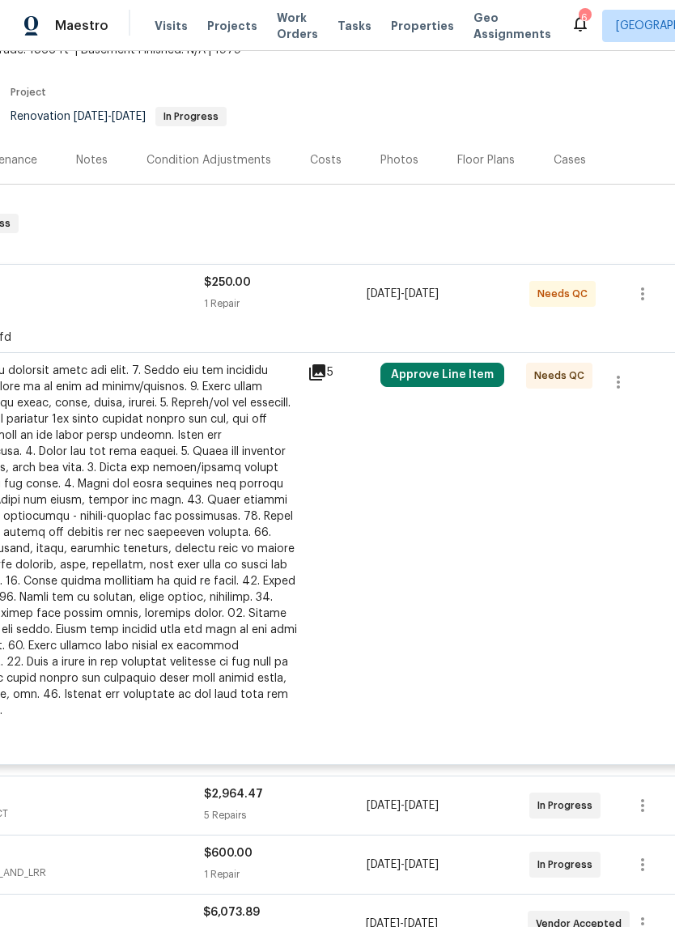
click at [563, 370] on span "Needs QC" at bounding box center [563, 376] width 57 height 16
click at [459, 375] on button "Approve Line Item" at bounding box center [443, 375] width 124 height 24
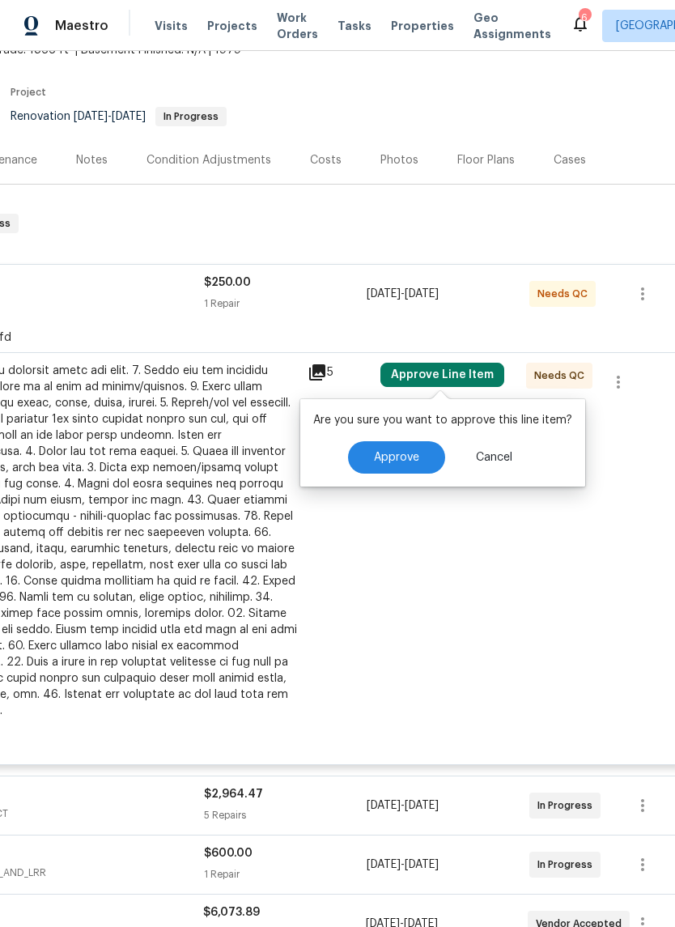
click at [401, 455] on span "Approve" at bounding box center [396, 458] width 45 height 12
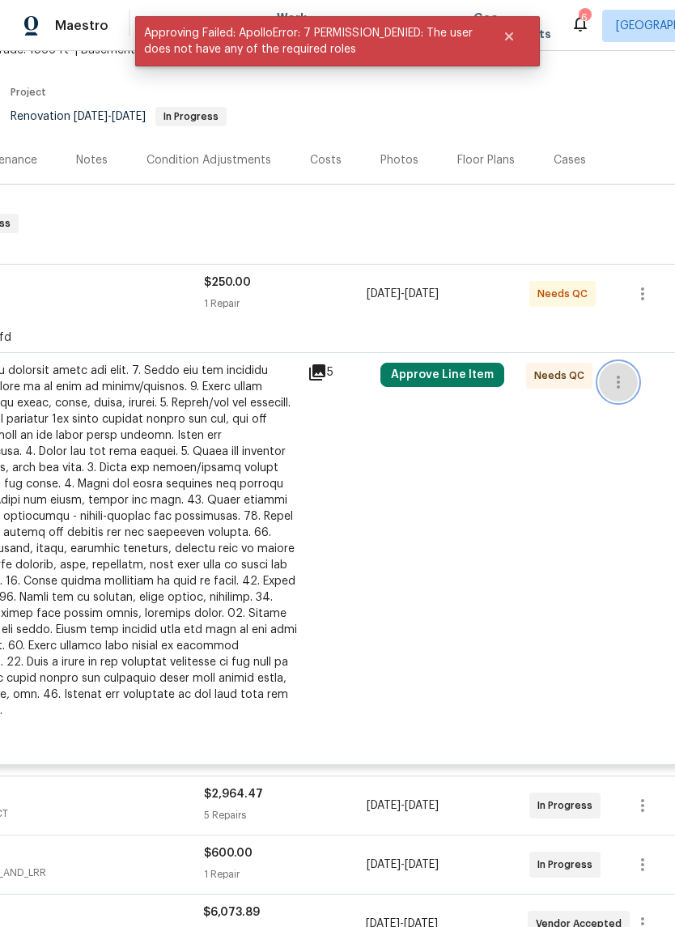
click at [620, 379] on icon "button" at bounding box center [618, 382] width 19 height 19
click at [581, 500] on div at bounding box center [337, 463] width 675 height 927
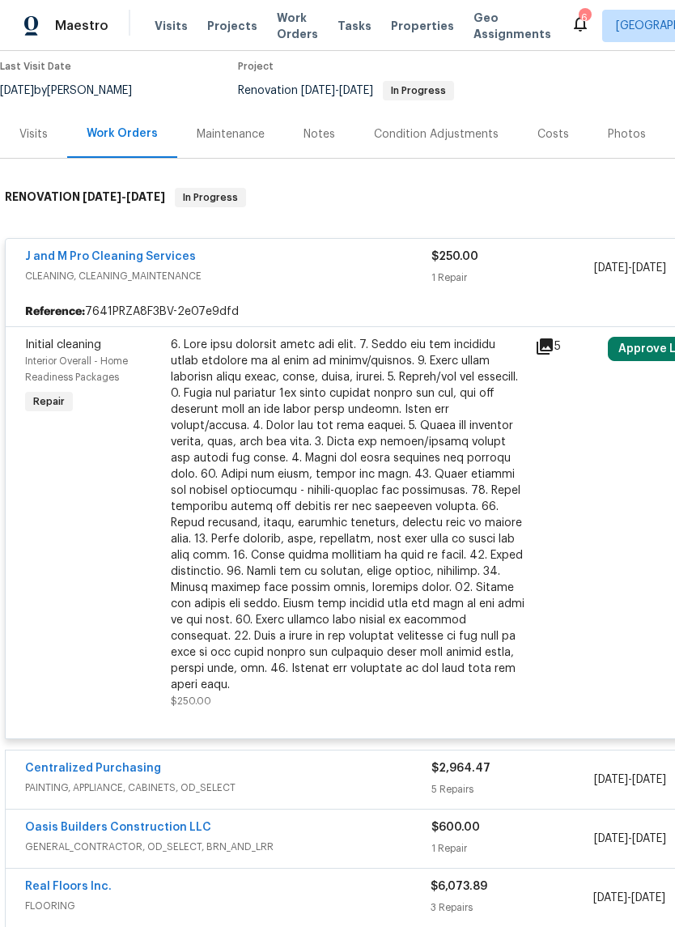
scroll to position [131, 0]
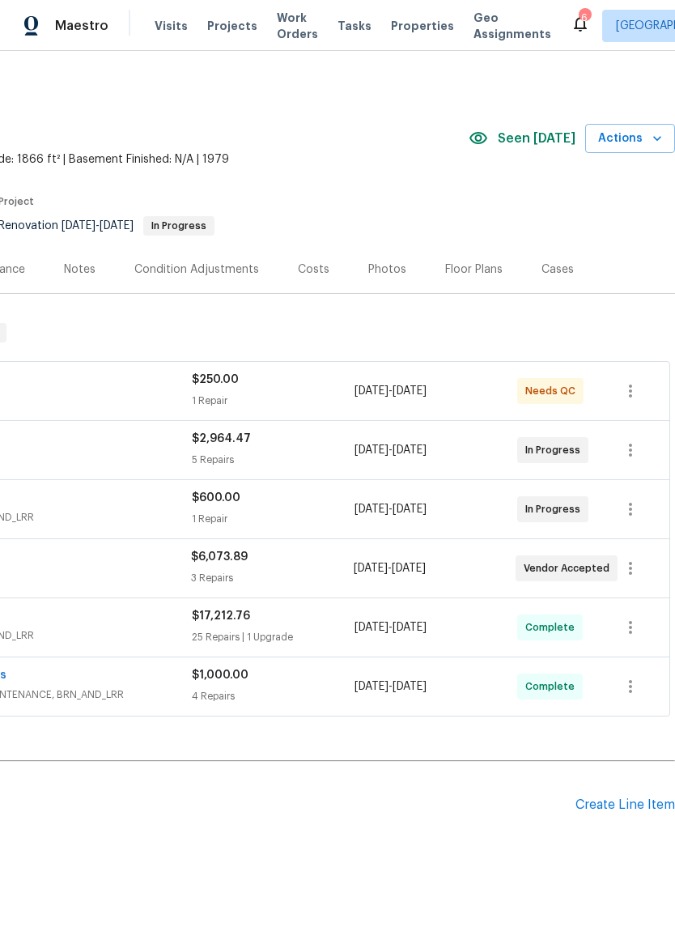
scroll to position [0, 240]
click at [287, 30] on span "Work Orders" at bounding box center [297, 26] width 41 height 32
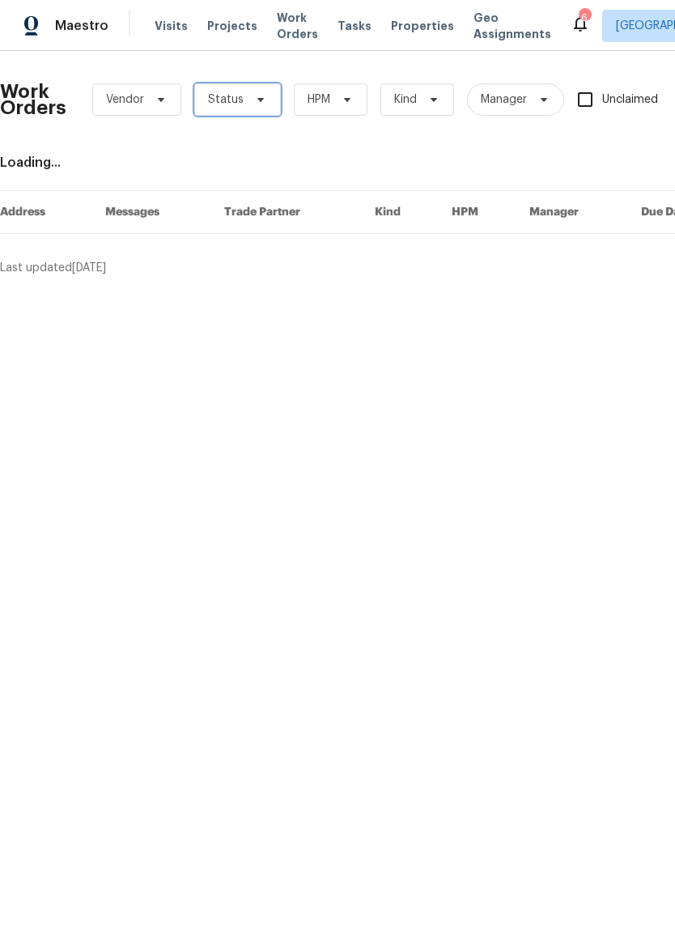
click at [262, 109] on span "Status" at bounding box center [237, 99] width 87 height 32
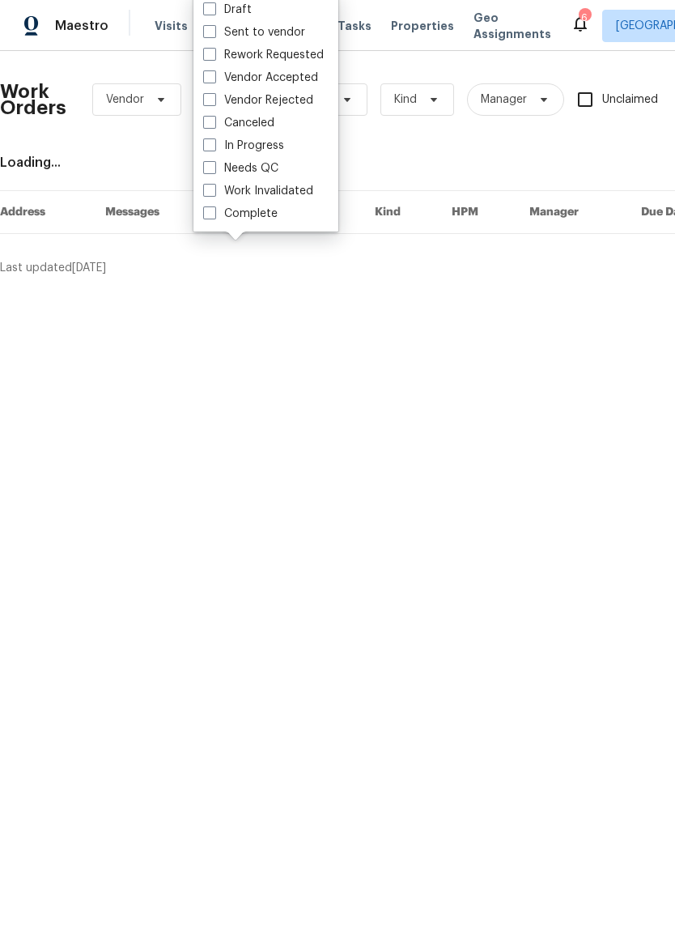
click at [227, 171] on label "Needs QC" at bounding box center [240, 168] width 75 height 16
click at [214, 171] on input "Needs QC" at bounding box center [208, 165] width 11 height 11
checkbox input "true"
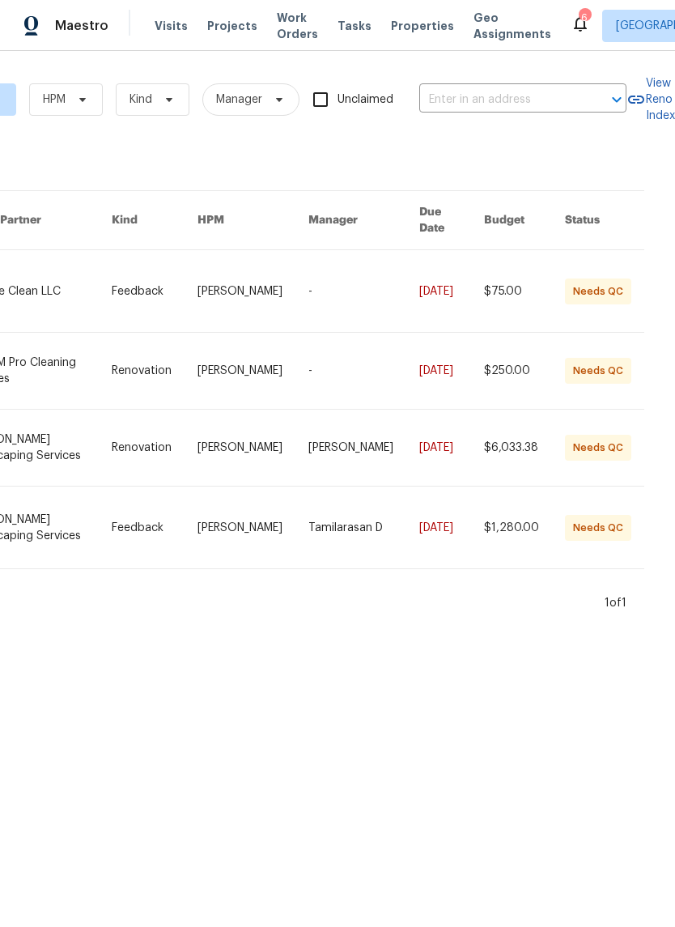
scroll to position [0, 286]
click at [594, 347] on link at bounding box center [611, 371] width 92 height 76
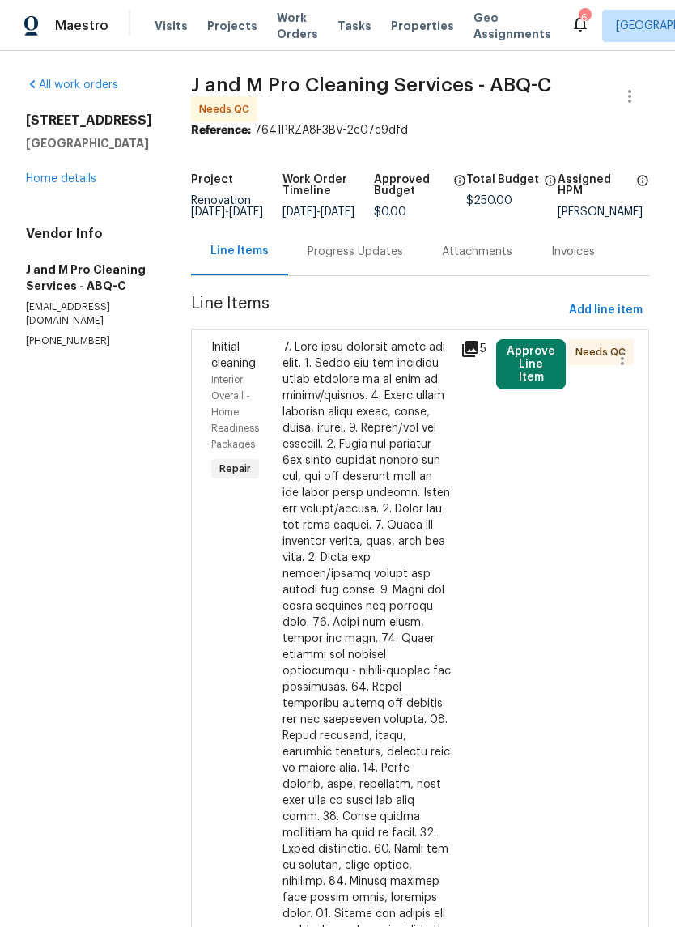
click at [519, 368] on button "Approve Line Item" at bounding box center [531, 364] width 70 height 50
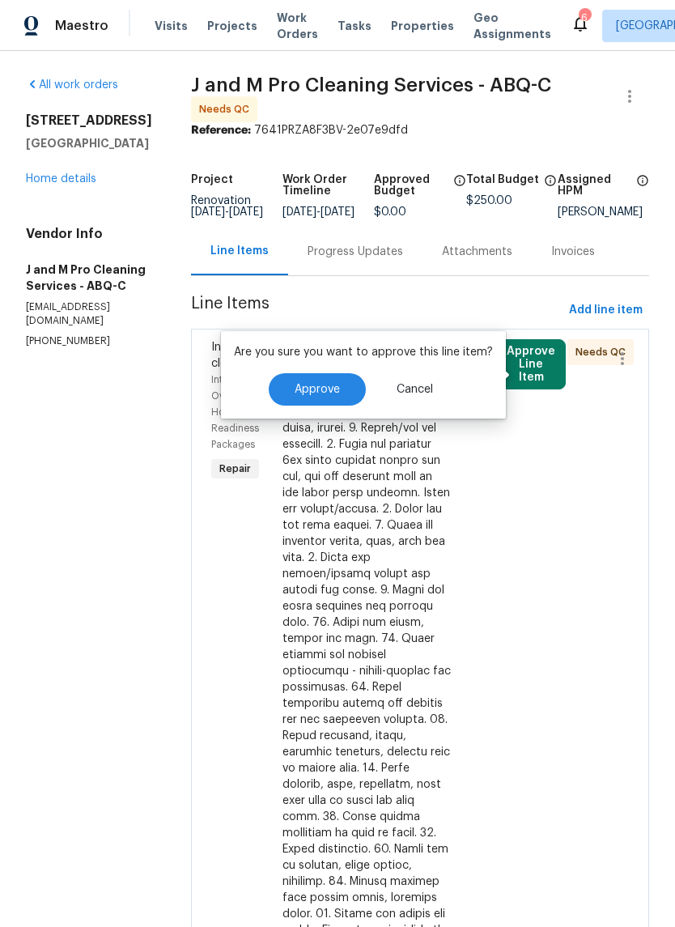
click at [296, 380] on button "Approve" at bounding box center [317, 389] width 97 height 32
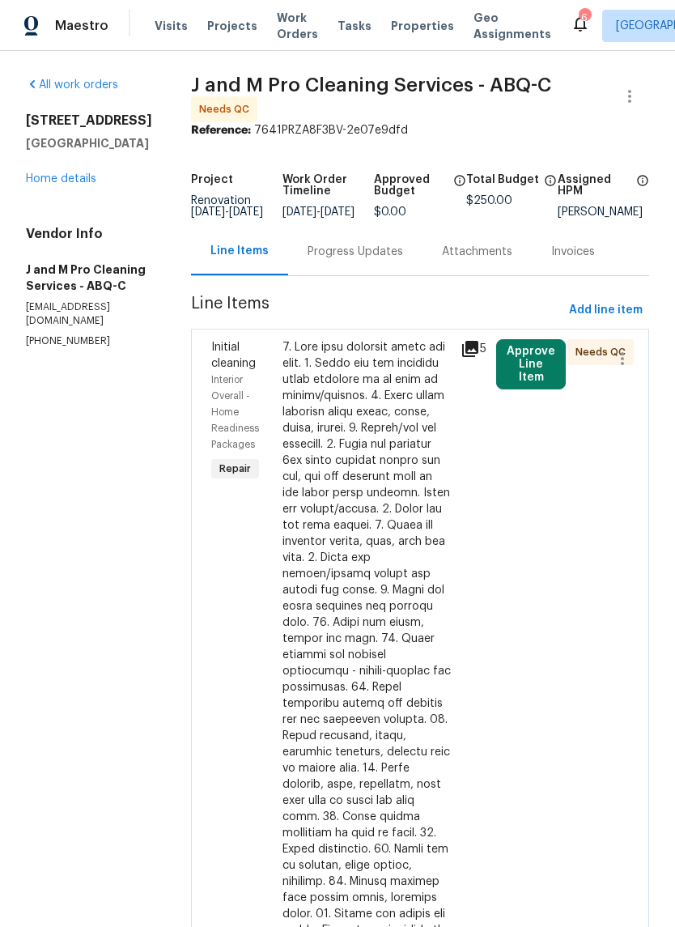
click at [35, 173] on link "Home details" at bounding box center [61, 178] width 70 height 11
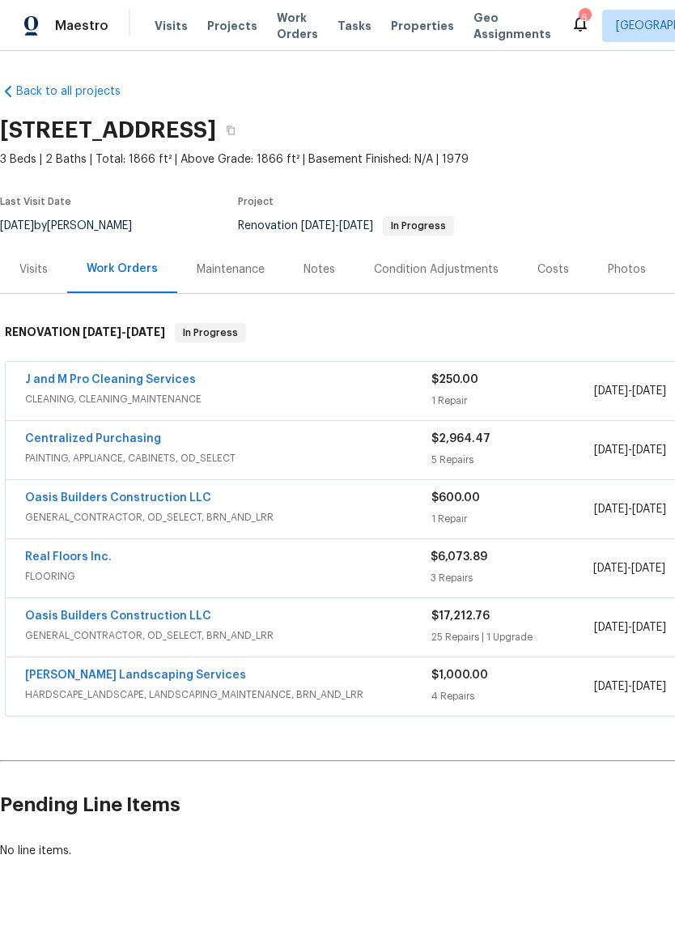
click at [90, 434] on link "Centralized Purchasing" at bounding box center [93, 438] width 136 height 11
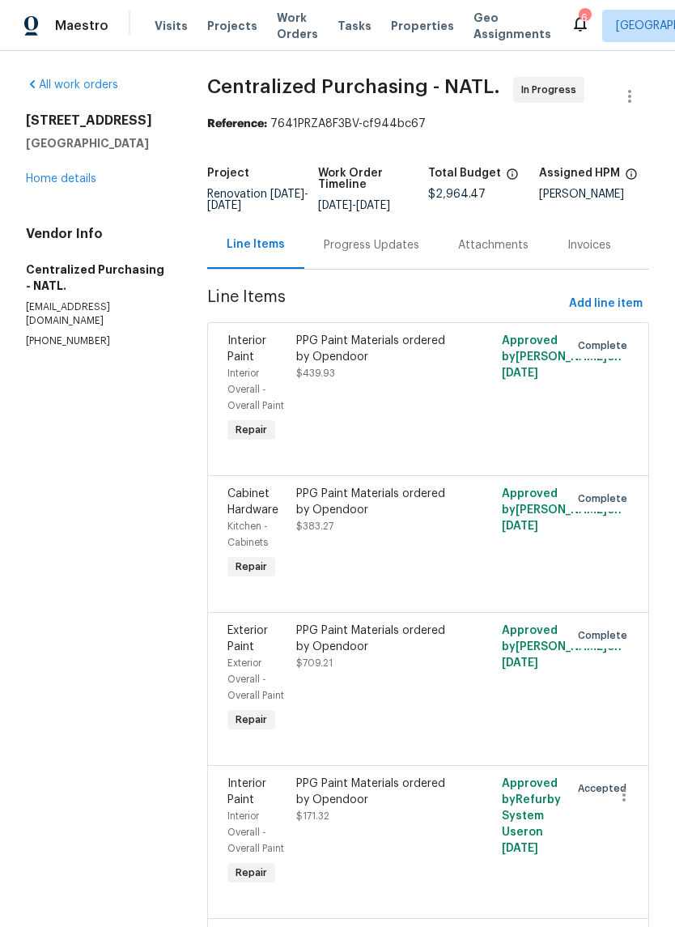
click at [352, 253] on div "Progress Updates" at bounding box center [372, 245] width 96 height 16
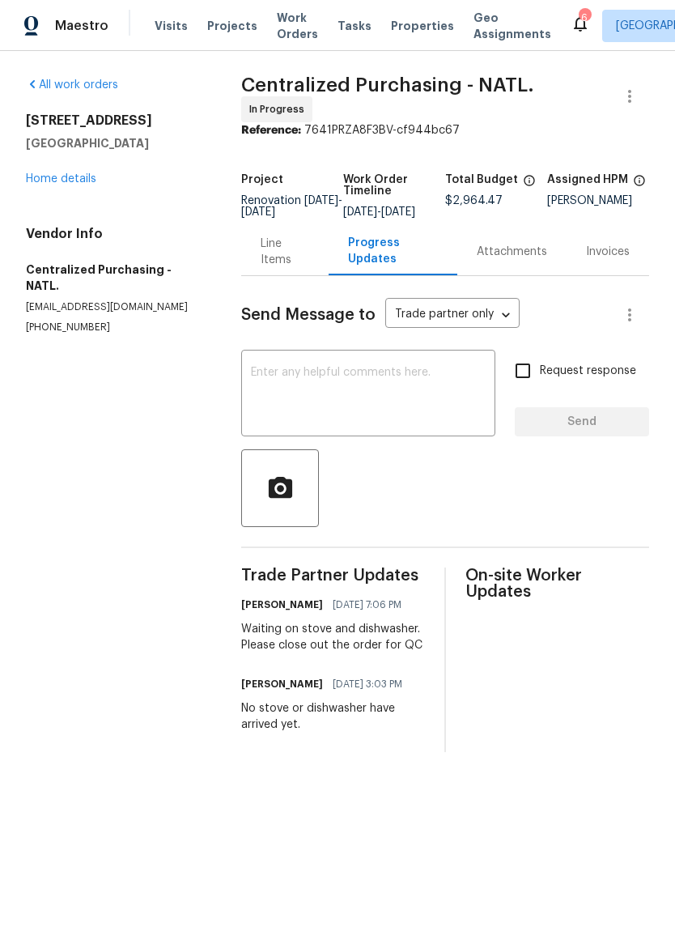
click at [258, 368] on div "x ​" at bounding box center [368, 395] width 254 height 83
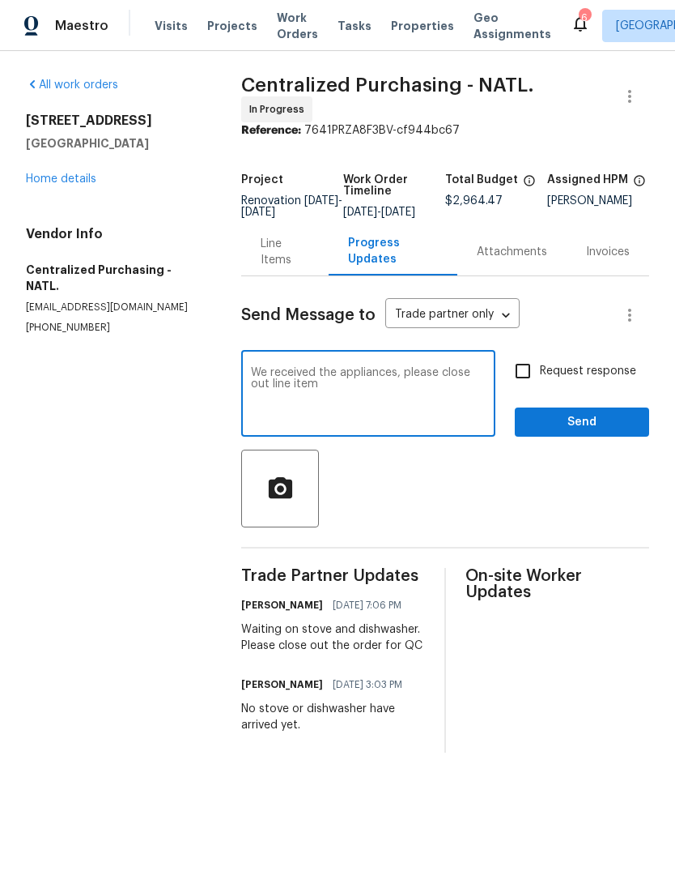
type textarea "We received the appliances, please close out line item"
click at [577, 428] on span "Send" at bounding box center [582, 422] width 109 height 20
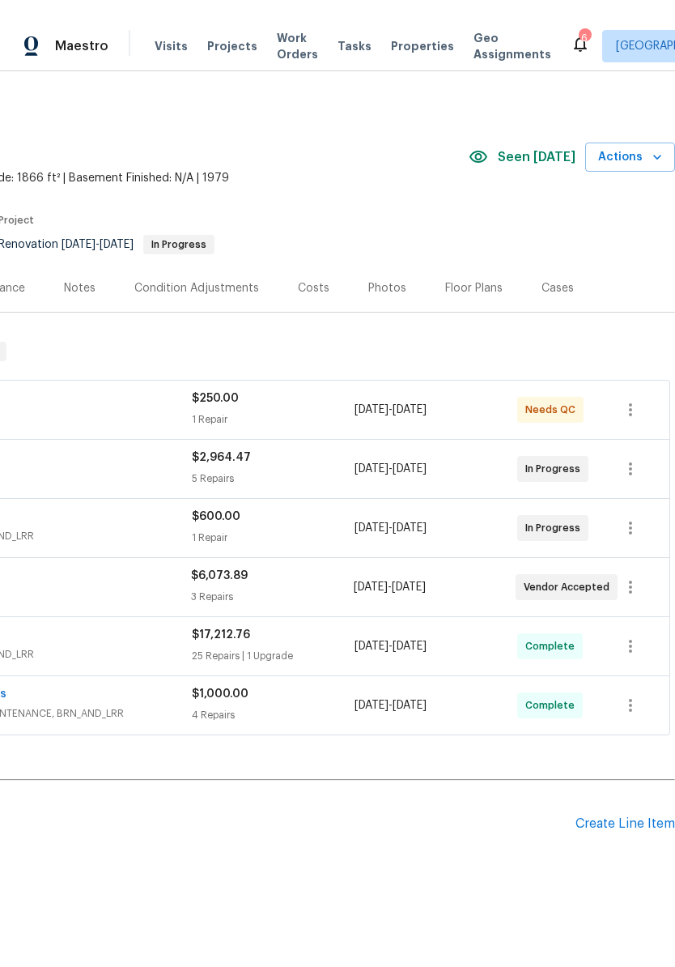
scroll to position [2, 240]
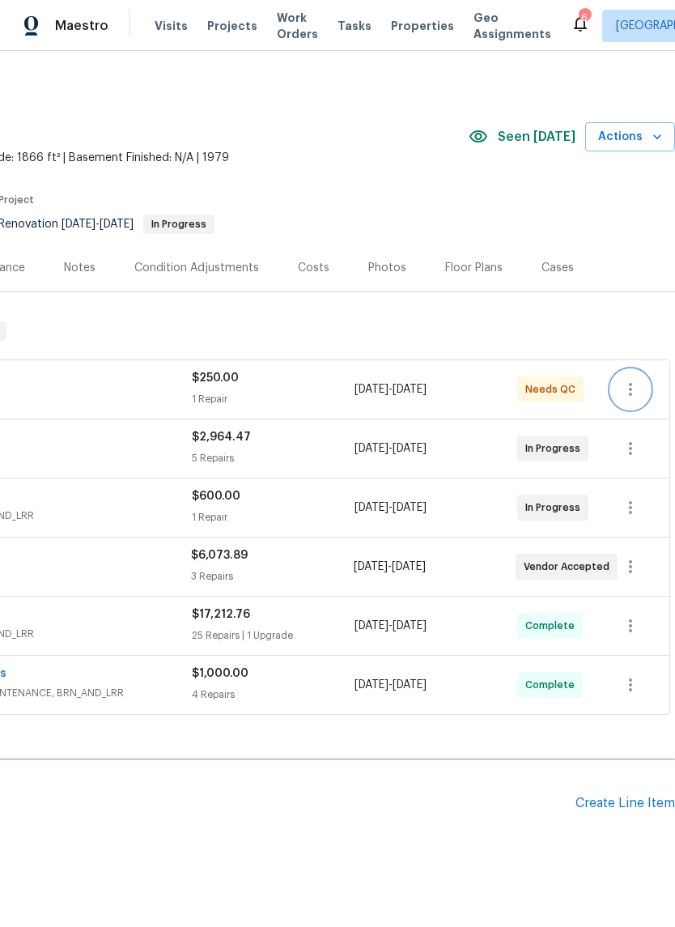
click at [632, 388] on icon "button" at bounding box center [630, 389] width 19 height 19
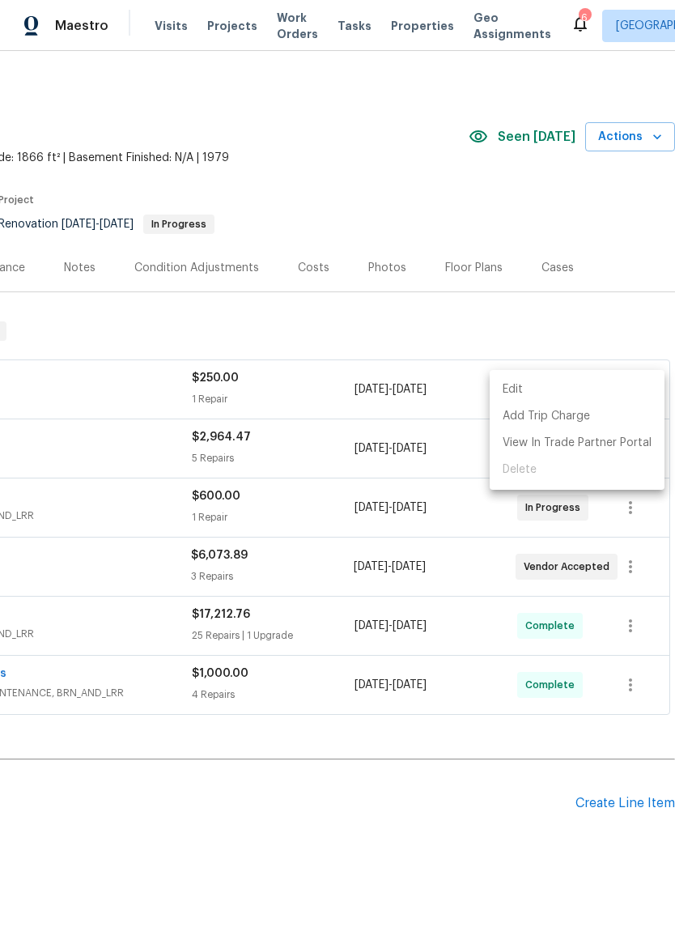
click at [292, 790] on div at bounding box center [337, 463] width 675 height 927
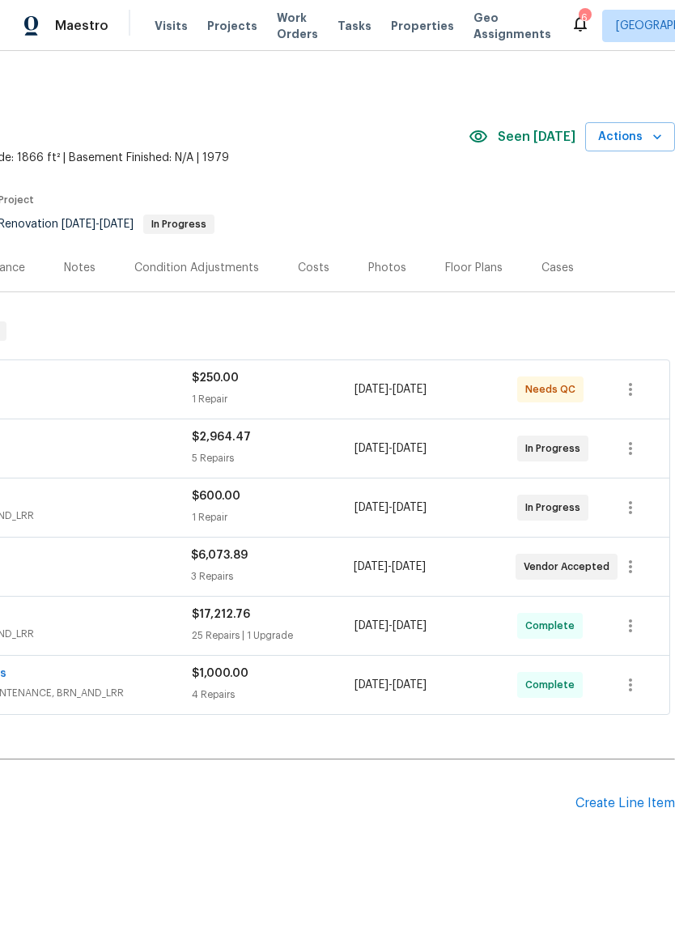
click at [389, 384] on span "[DATE]" at bounding box center [372, 389] width 34 height 11
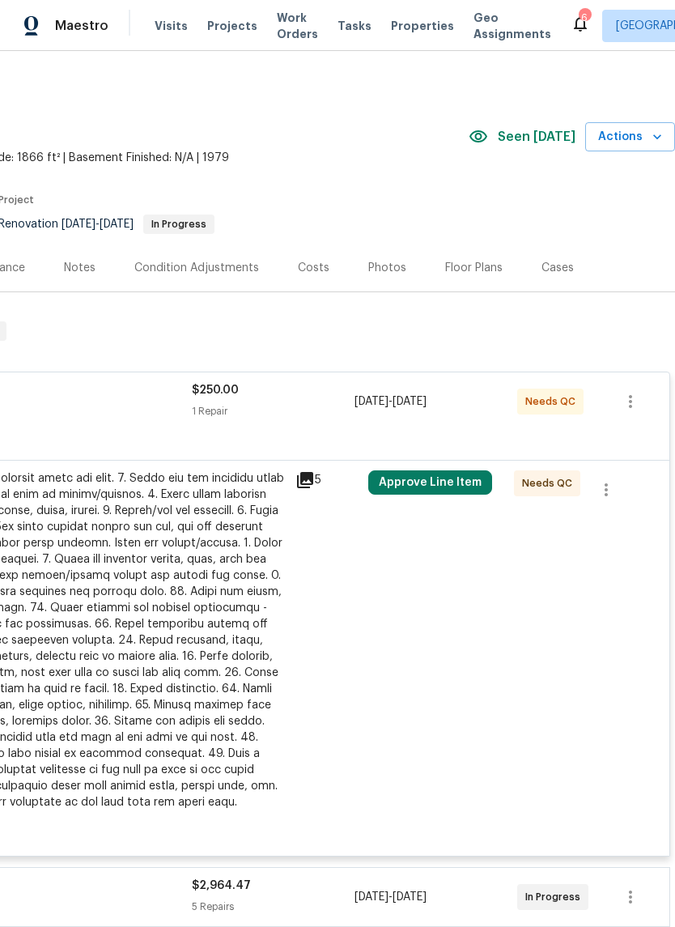
click at [437, 475] on button "Approve Line Item" at bounding box center [430, 483] width 124 height 24
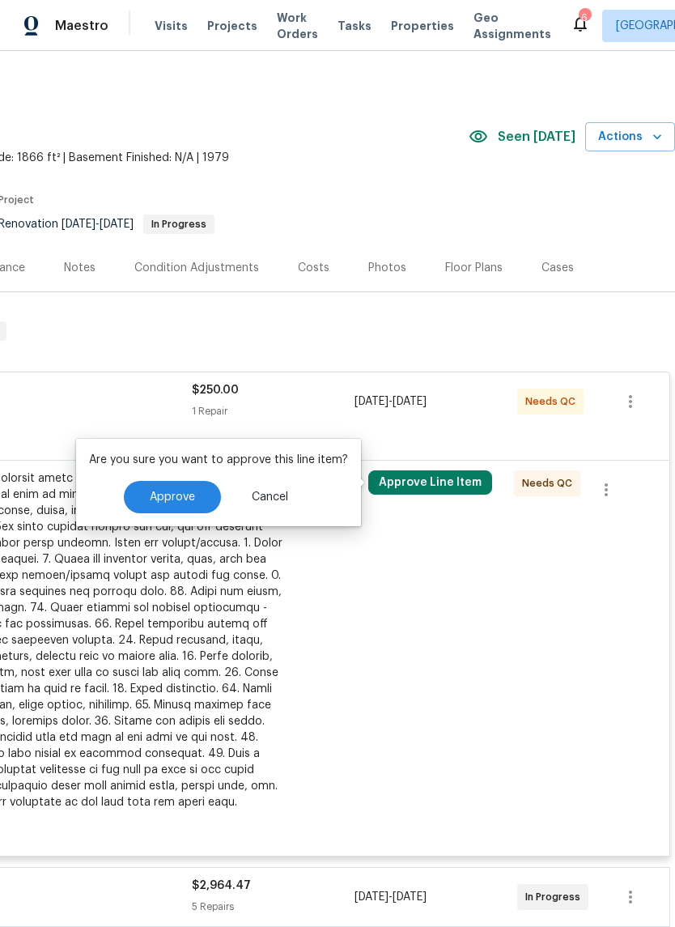
click at [185, 487] on button "Approve" at bounding box center [172, 497] width 97 height 32
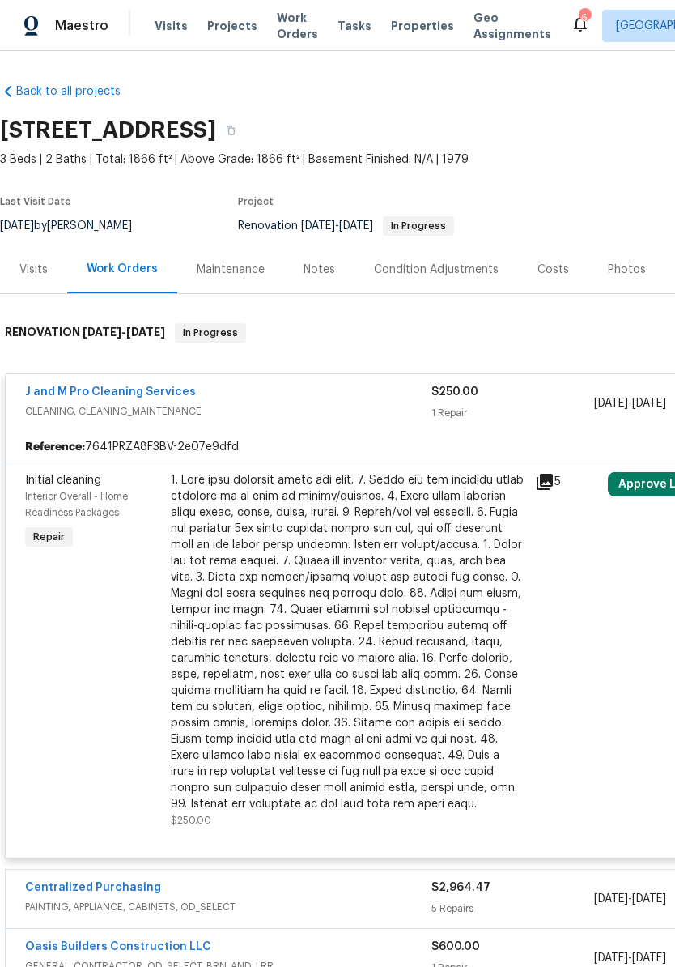
scroll to position [0, 0]
click at [80, 386] on link "J and M Pro Cleaning Services" at bounding box center [110, 391] width 171 height 11
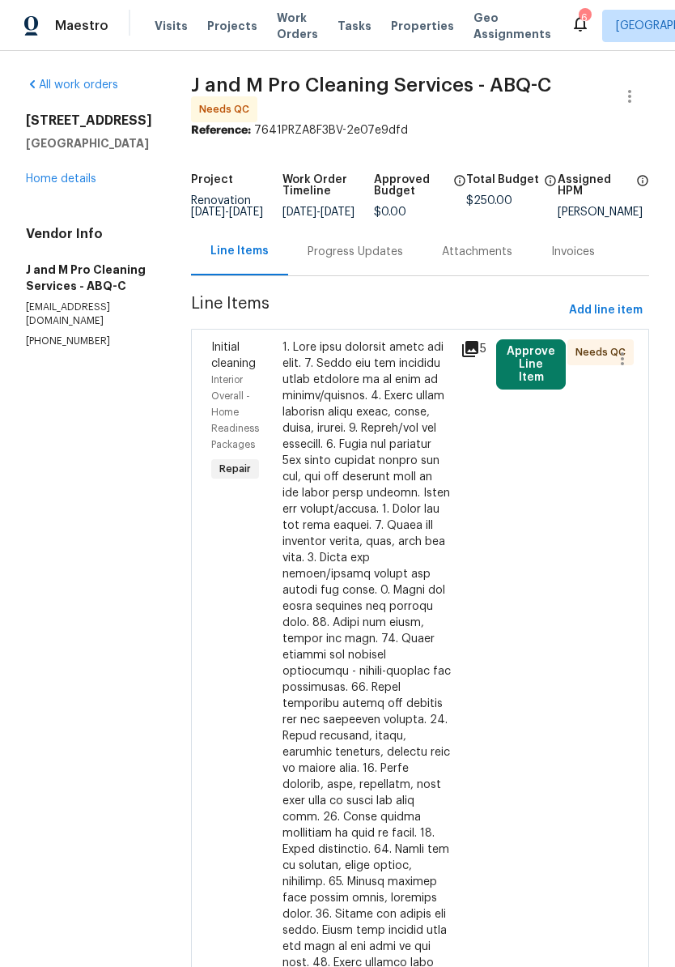
click at [543, 381] on button "Approve Line Item" at bounding box center [531, 364] width 70 height 50
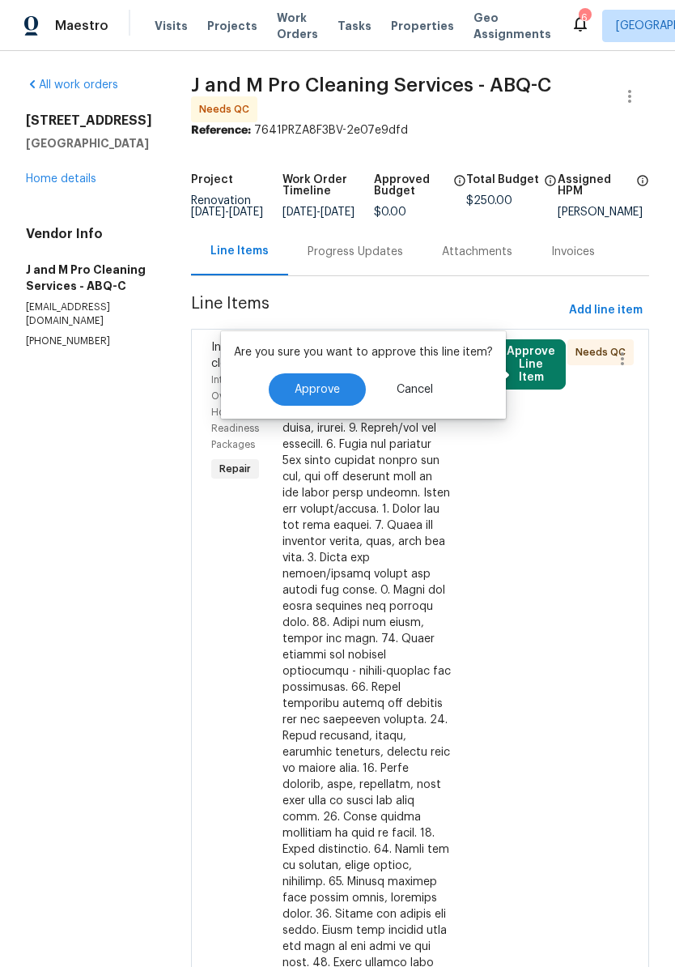
click at [317, 387] on span "Approve" at bounding box center [317, 390] width 45 height 12
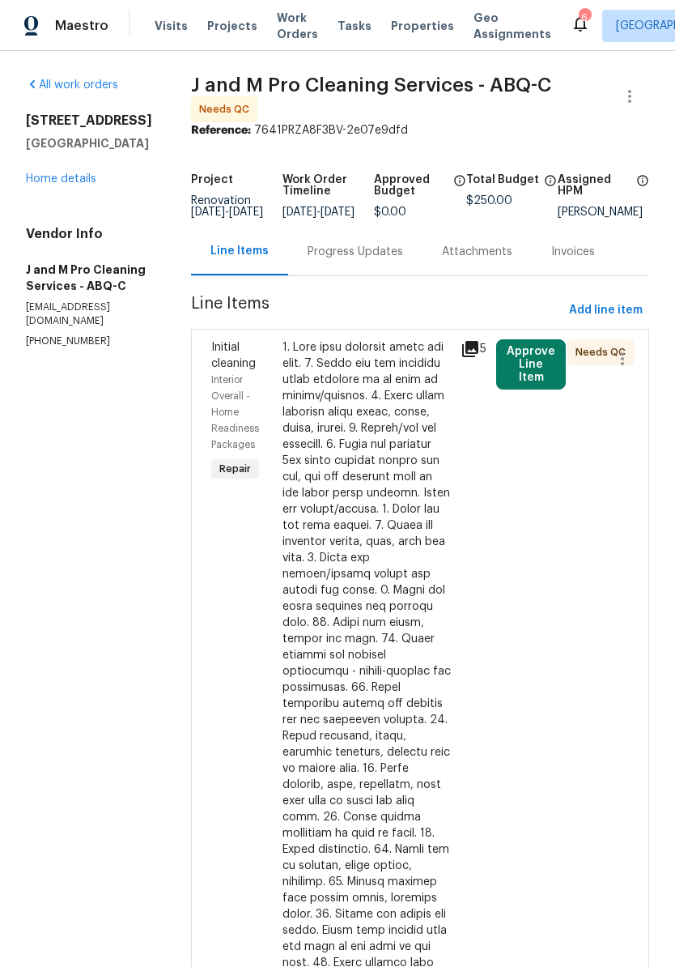
click at [536, 381] on button "Approve Line Item" at bounding box center [531, 364] width 70 height 50
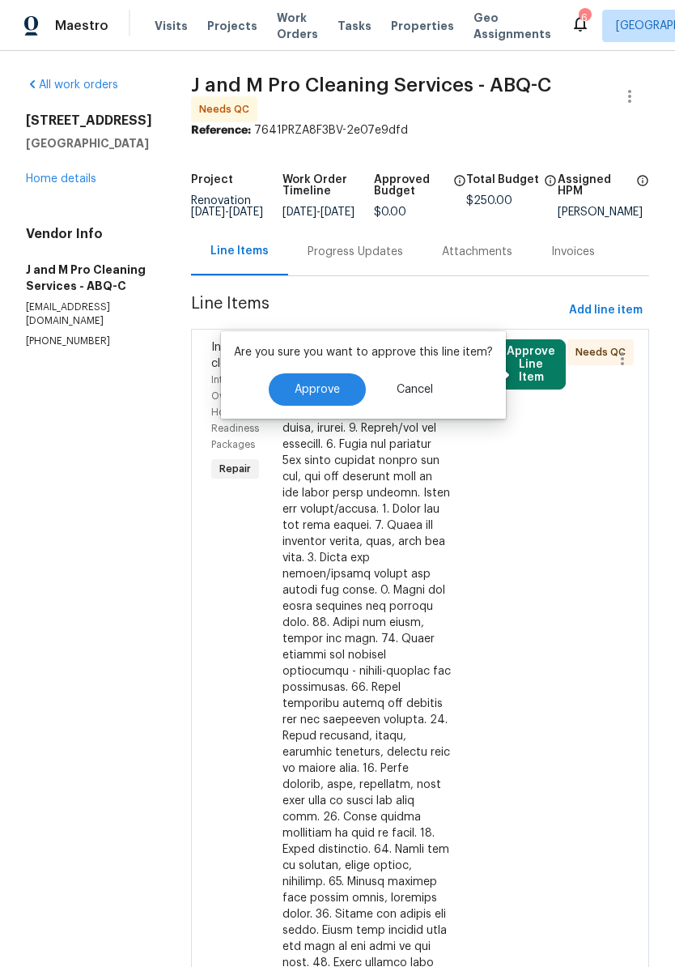
click at [326, 388] on span "Approve" at bounding box center [317, 390] width 45 height 12
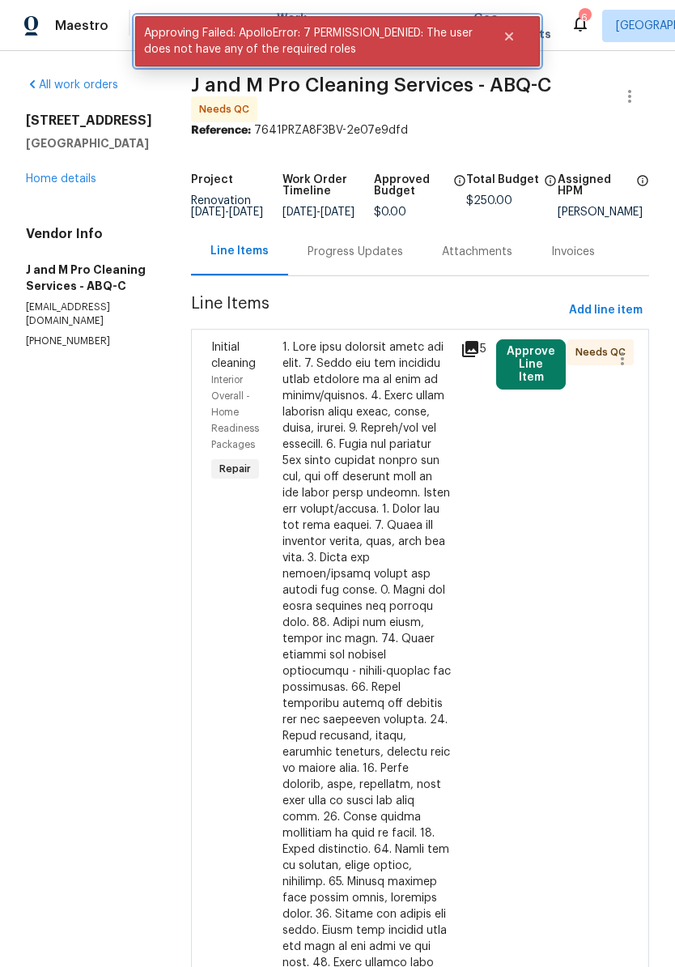
click at [510, 37] on icon "Close" at bounding box center [509, 36] width 8 height 8
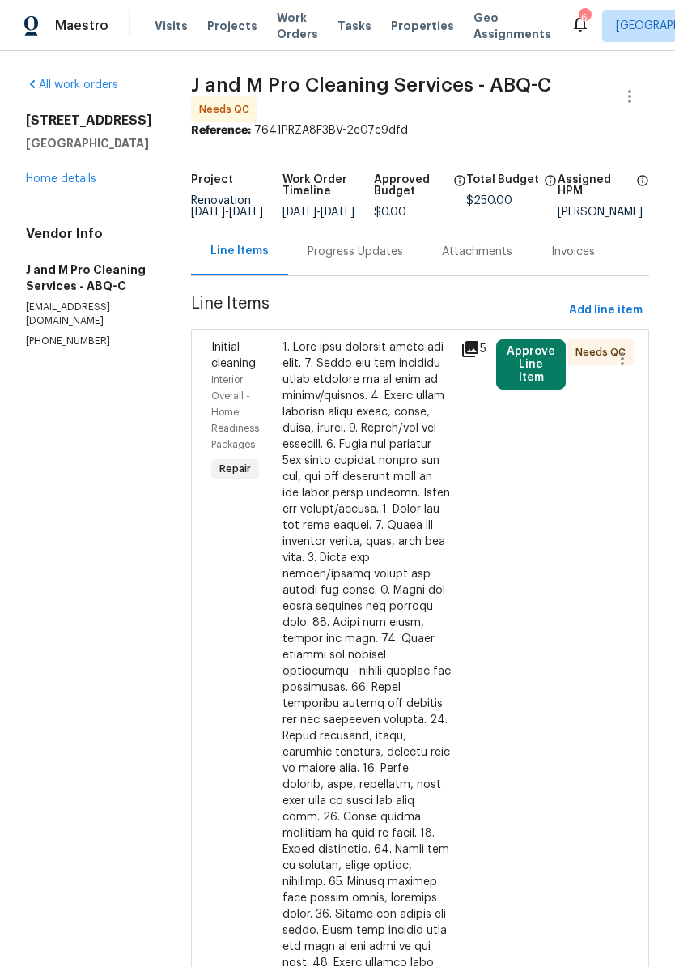
click at [571, 26] on icon at bounding box center [580, 23] width 19 height 19
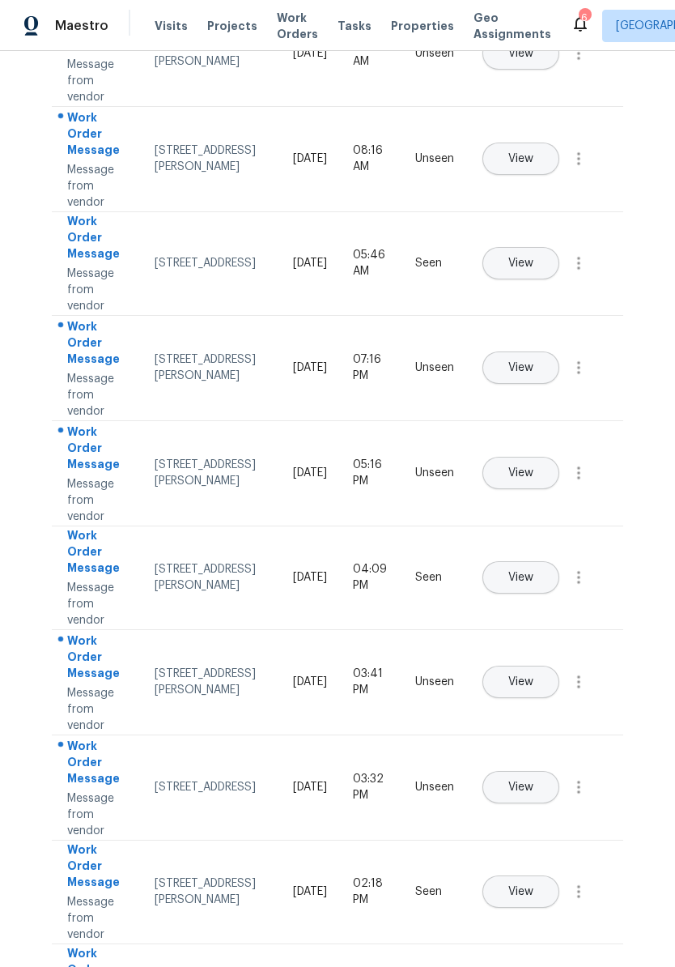
scroll to position [208, 0]
